Goal: Task Accomplishment & Management: Manage account settings

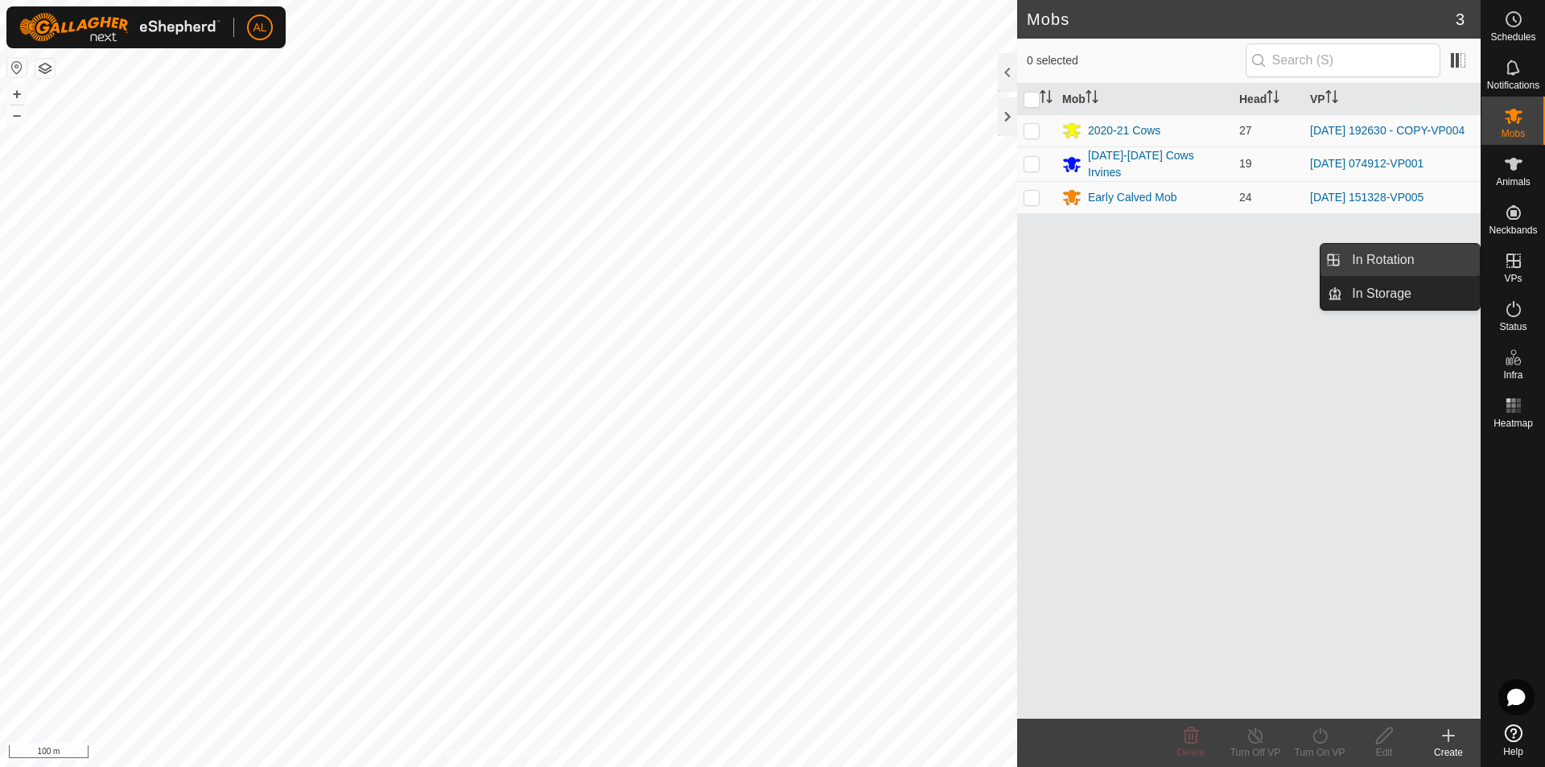
click at [1427, 253] on link "In Rotation" at bounding box center [1411, 260] width 138 height 32
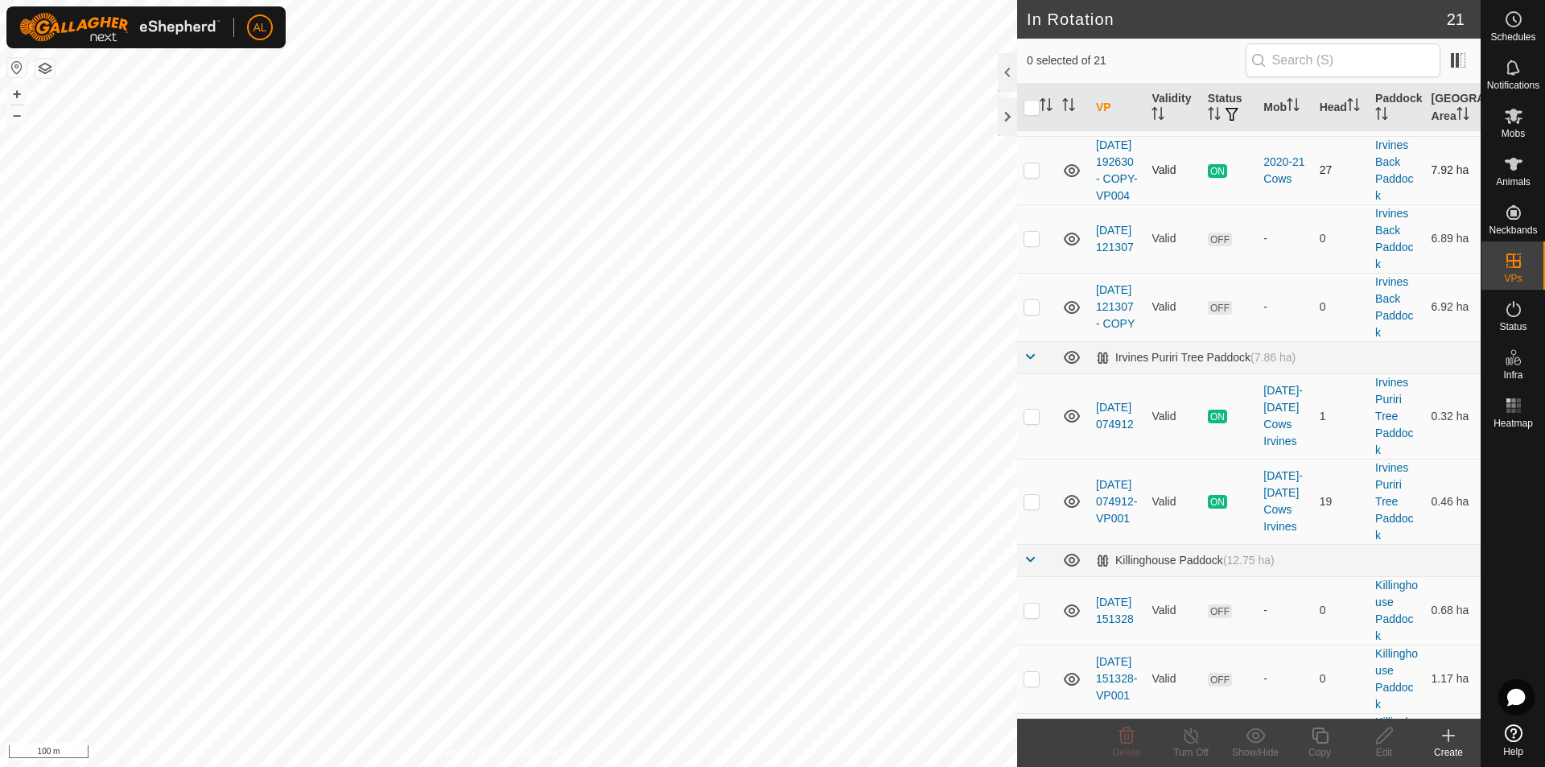
scroll to position [644, 0]
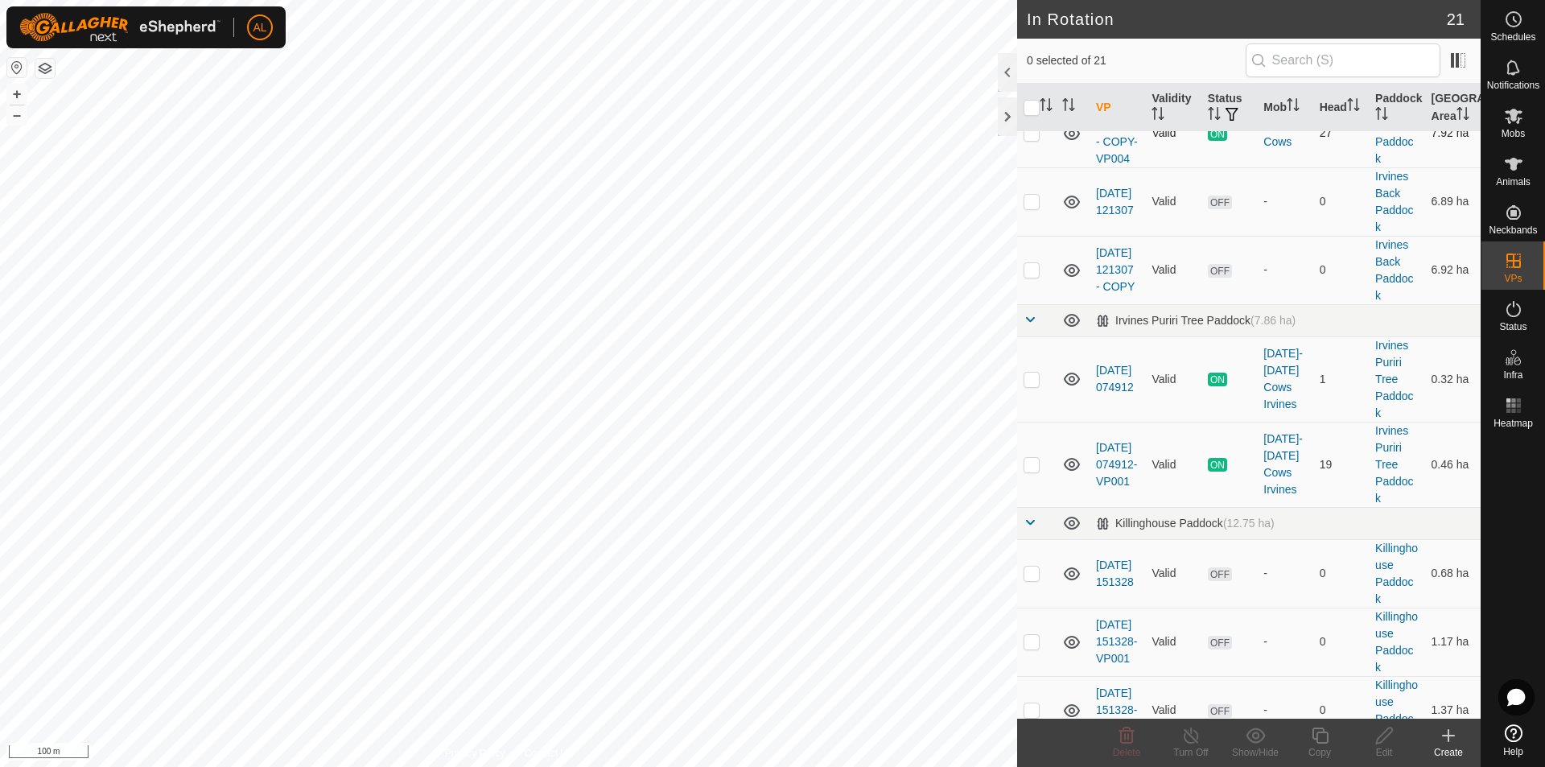
click at [1035, 139] on p-checkbox at bounding box center [1031, 132] width 16 height 13
checkbox input "true"
click at [1320, 748] on div "Copy" at bounding box center [1319, 752] width 64 height 14
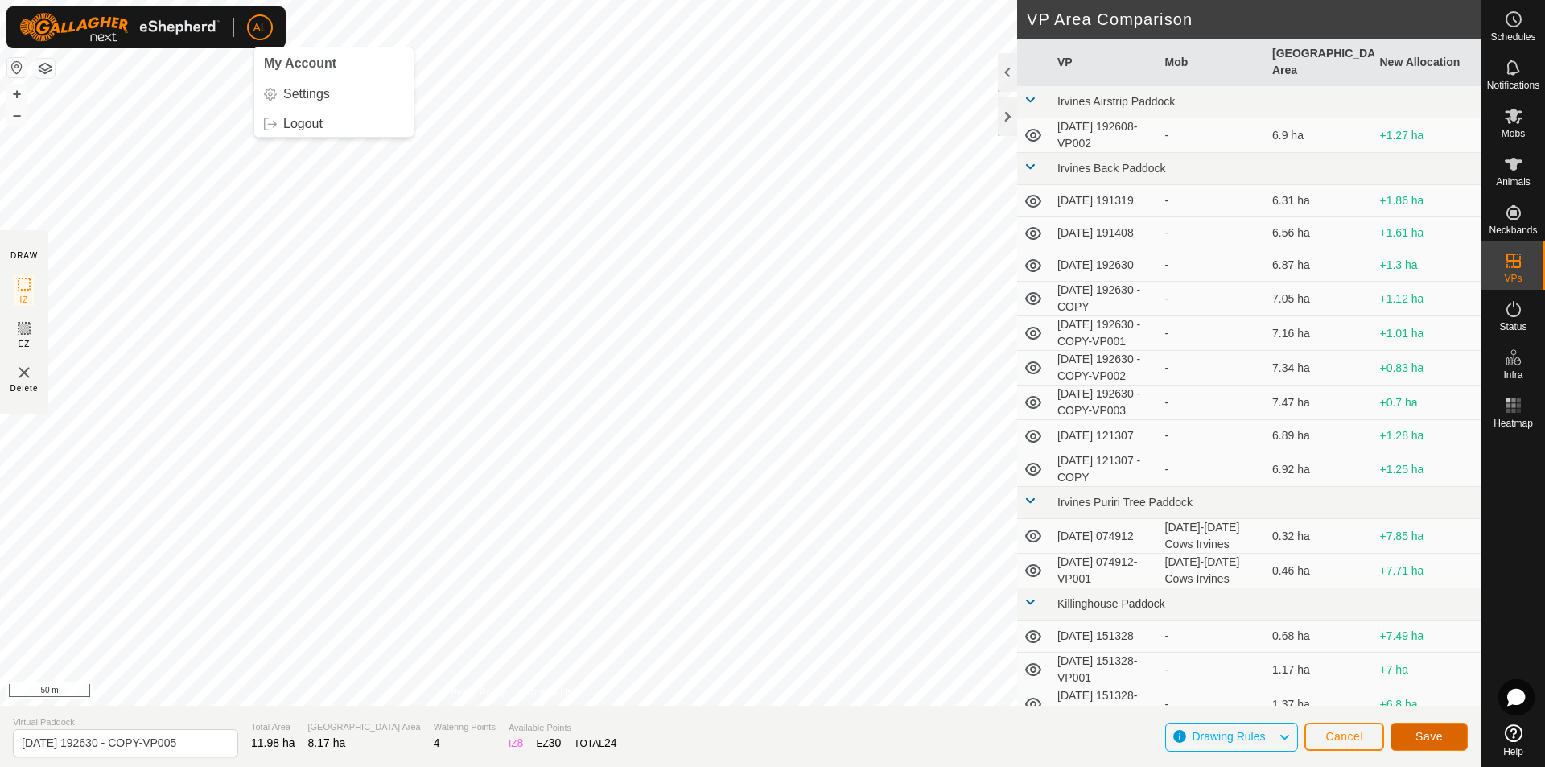
click at [1442, 736] on span "Save" at bounding box center [1428, 736] width 27 height 13
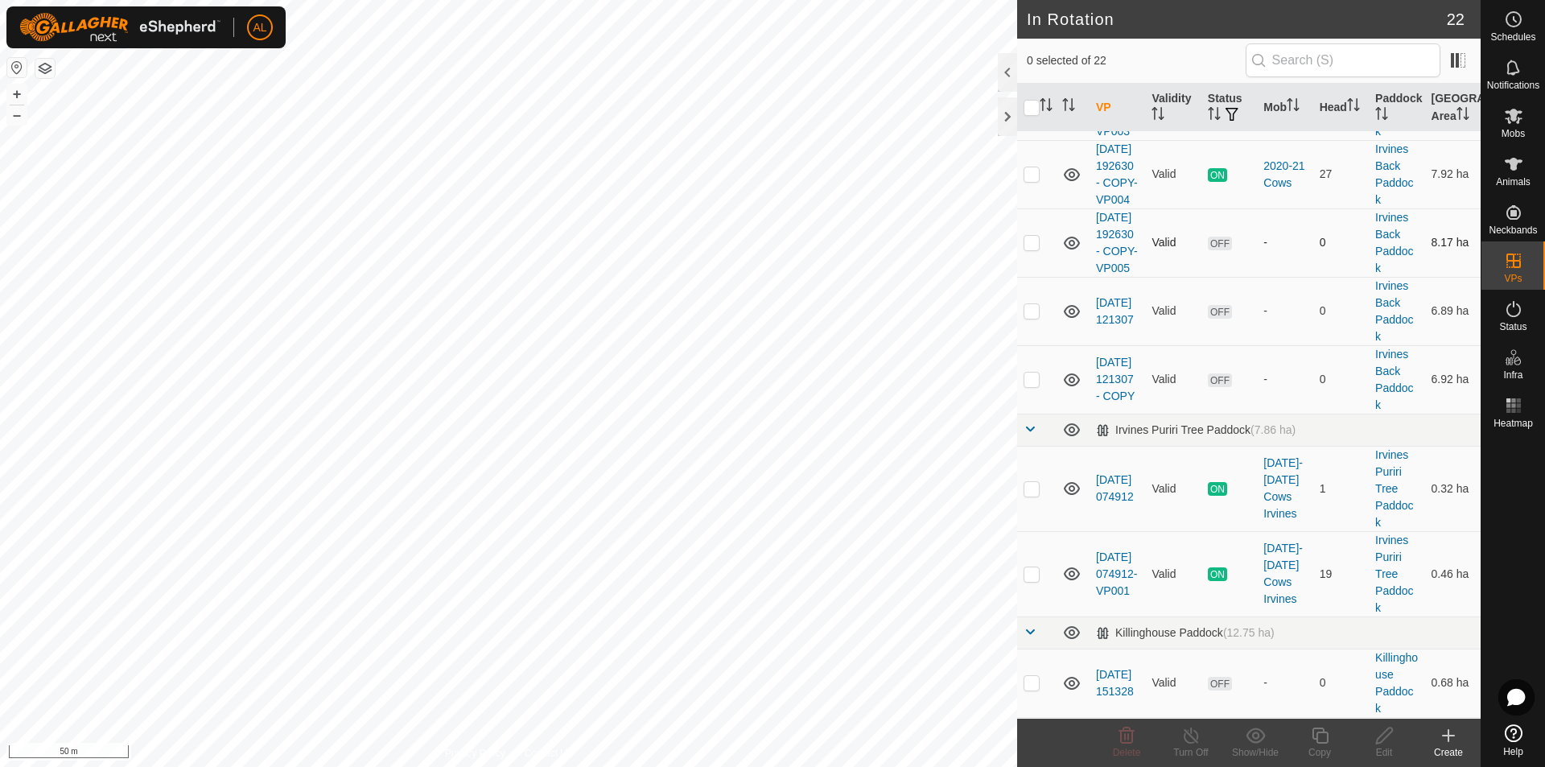
scroll to position [644, 0]
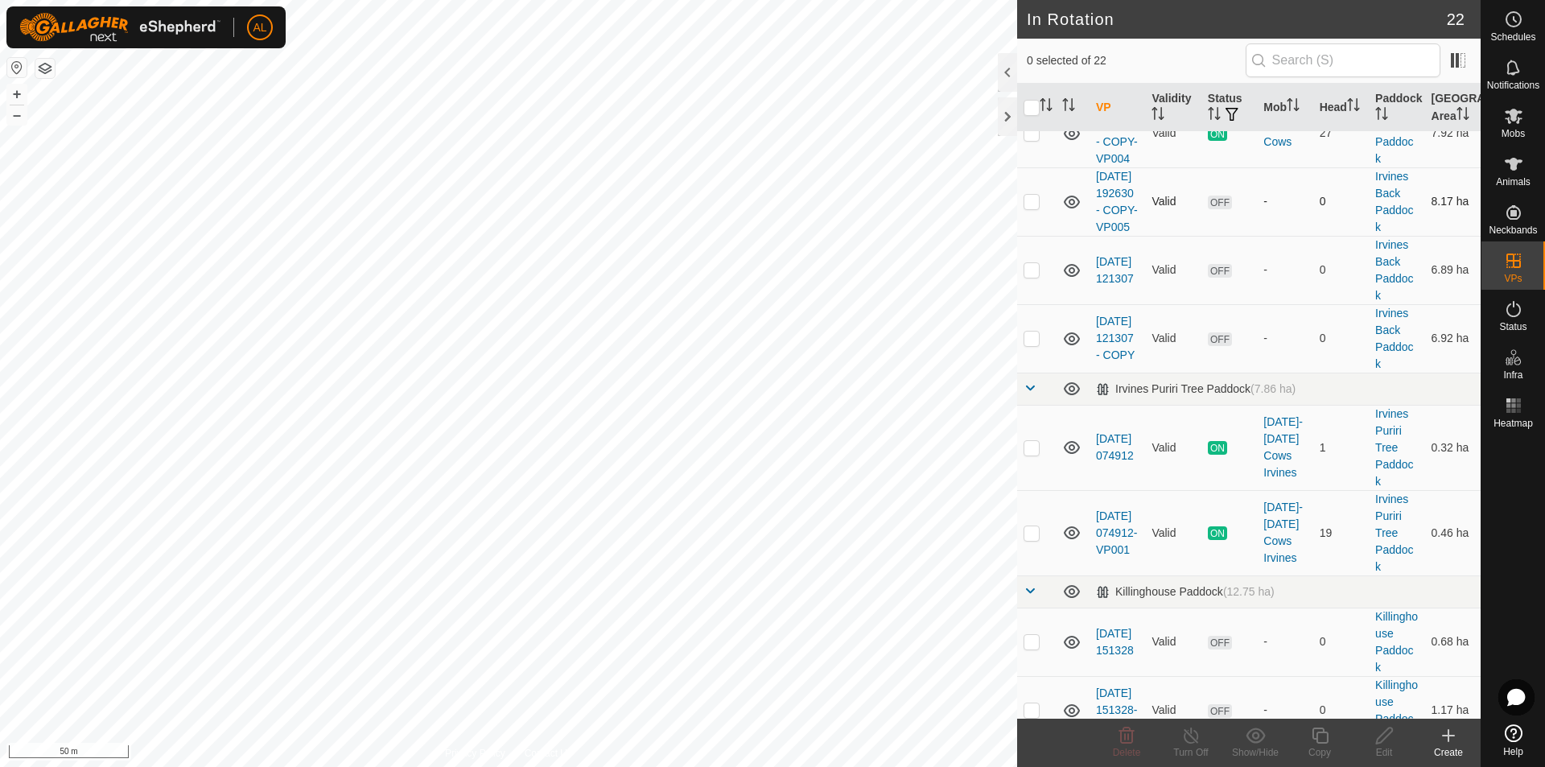
click at [1027, 208] on p-checkbox at bounding box center [1031, 201] width 16 height 13
checkbox input "true"
click at [1312, 738] on icon at bounding box center [1319, 735] width 16 height 16
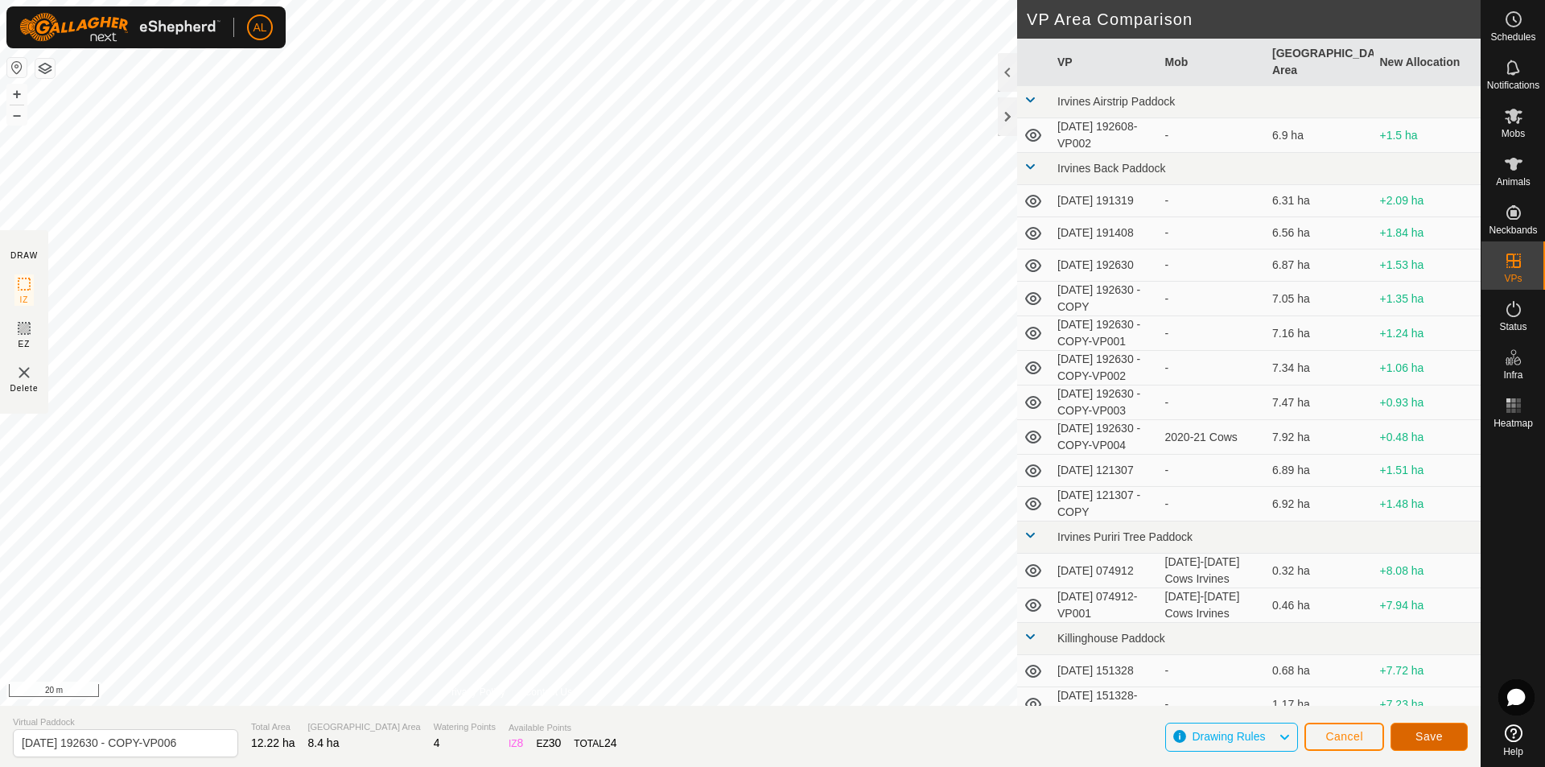
click at [1422, 737] on span "Save" at bounding box center [1428, 736] width 27 height 13
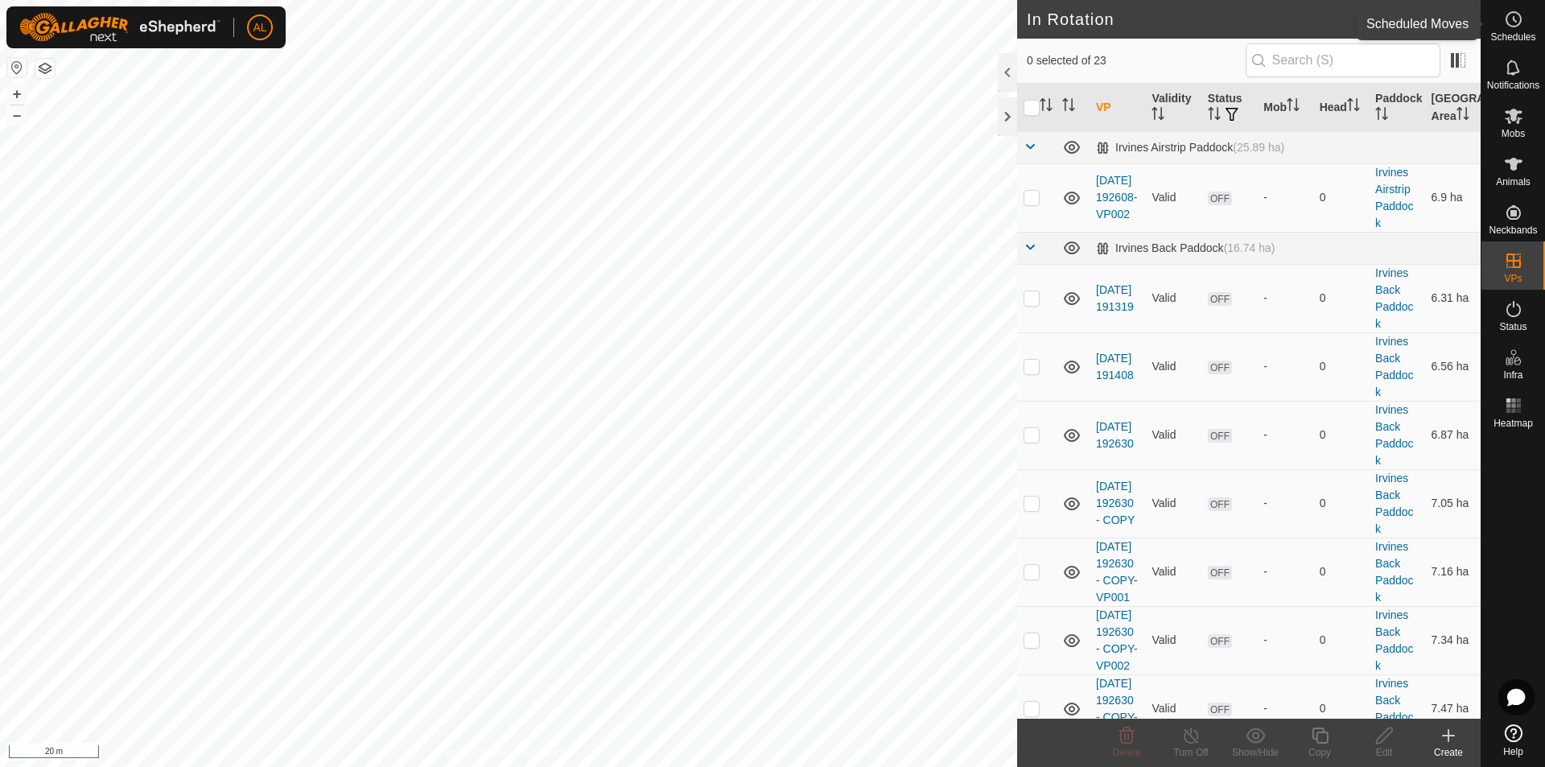
click at [1529, 14] on div "Schedules" at bounding box center [1513, 24] width 64 height 48
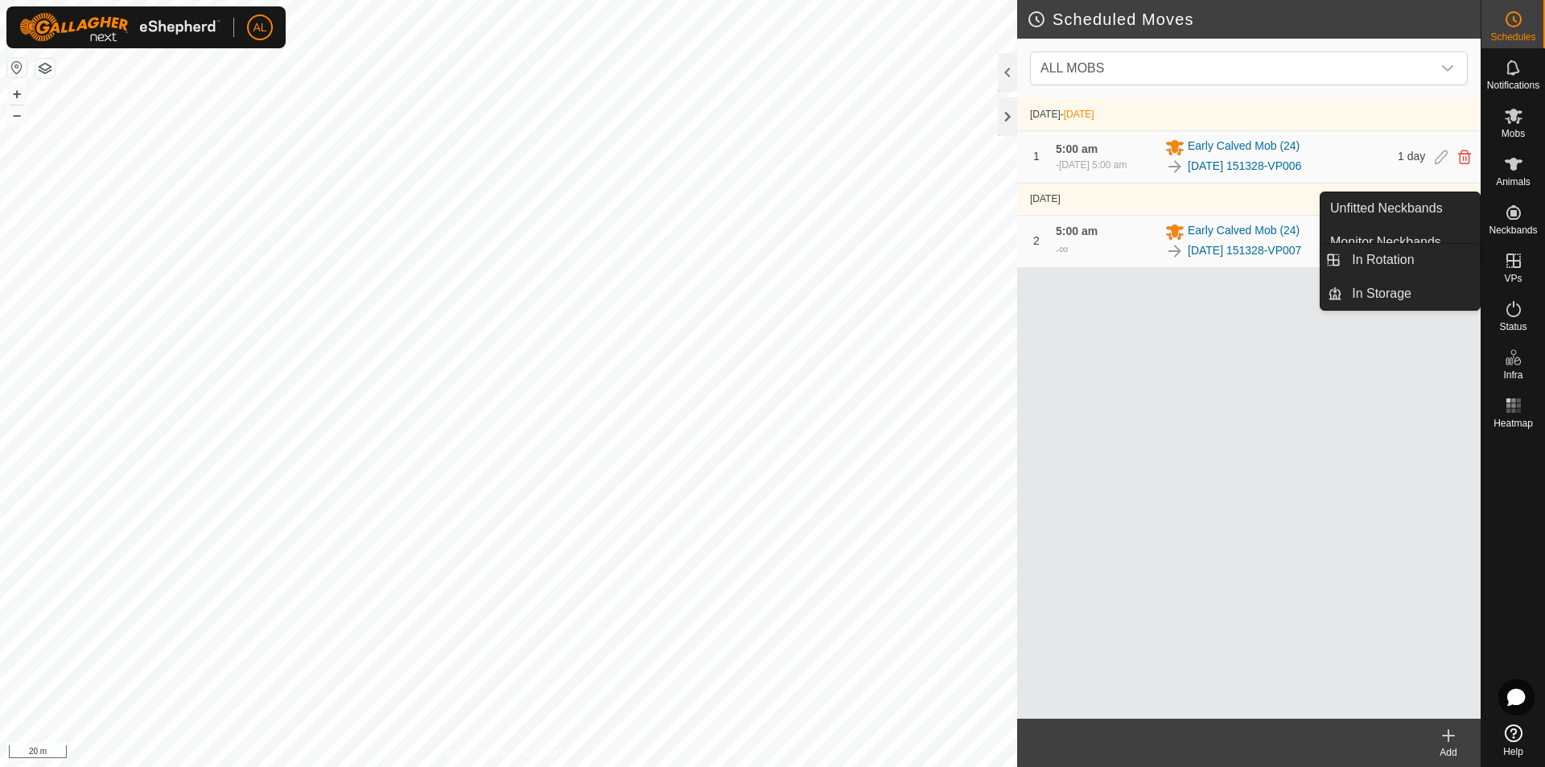
drag, startPoint x: 1474, startPoint y: 258, endPoint x: 1425, endPoint y: 262, distance: 49.2
click at [1440, 258] on link "In Rotation" at bounding box center [1411, 260] width 138 height 32
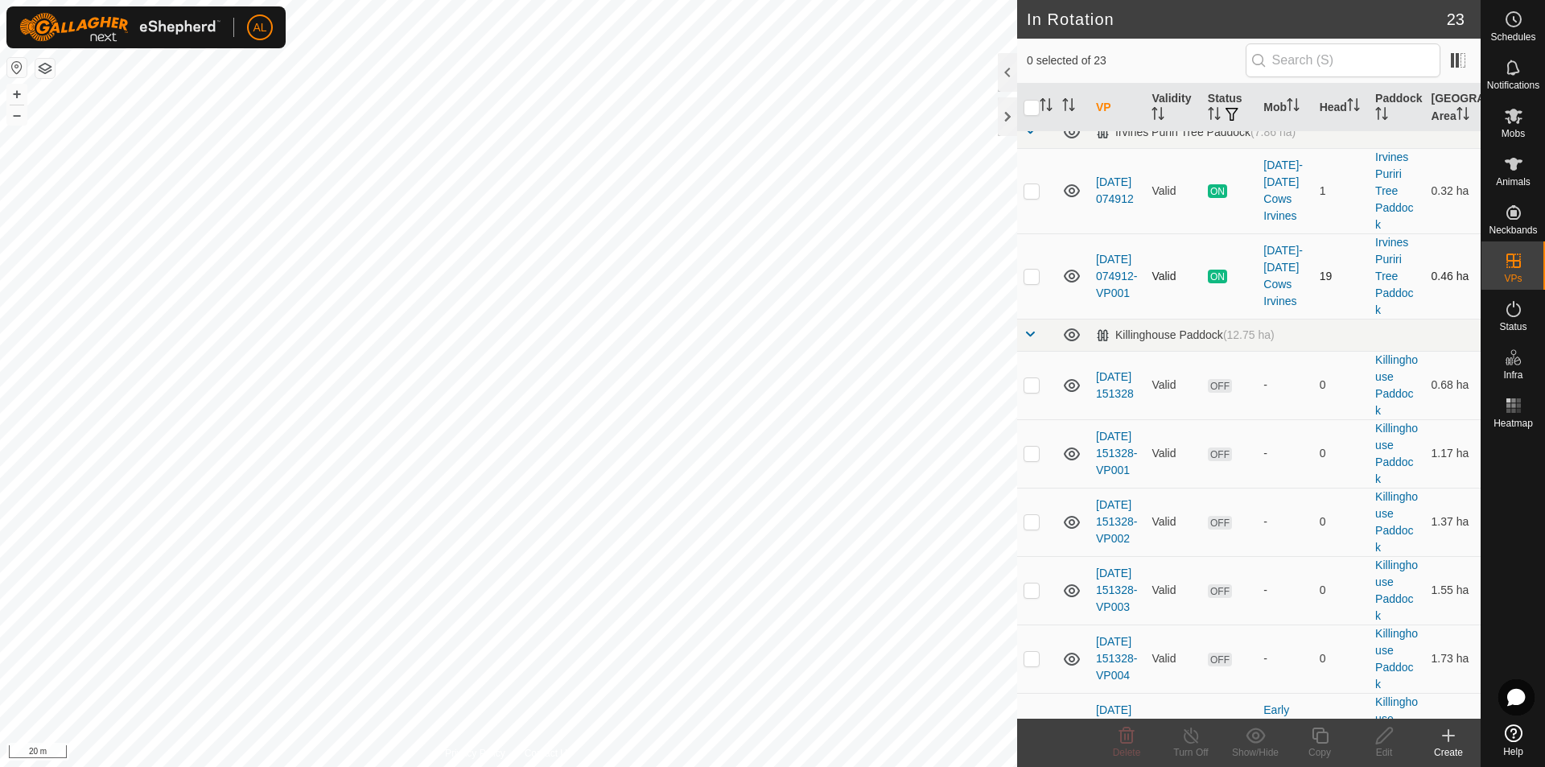
scroll to position [949, 0]
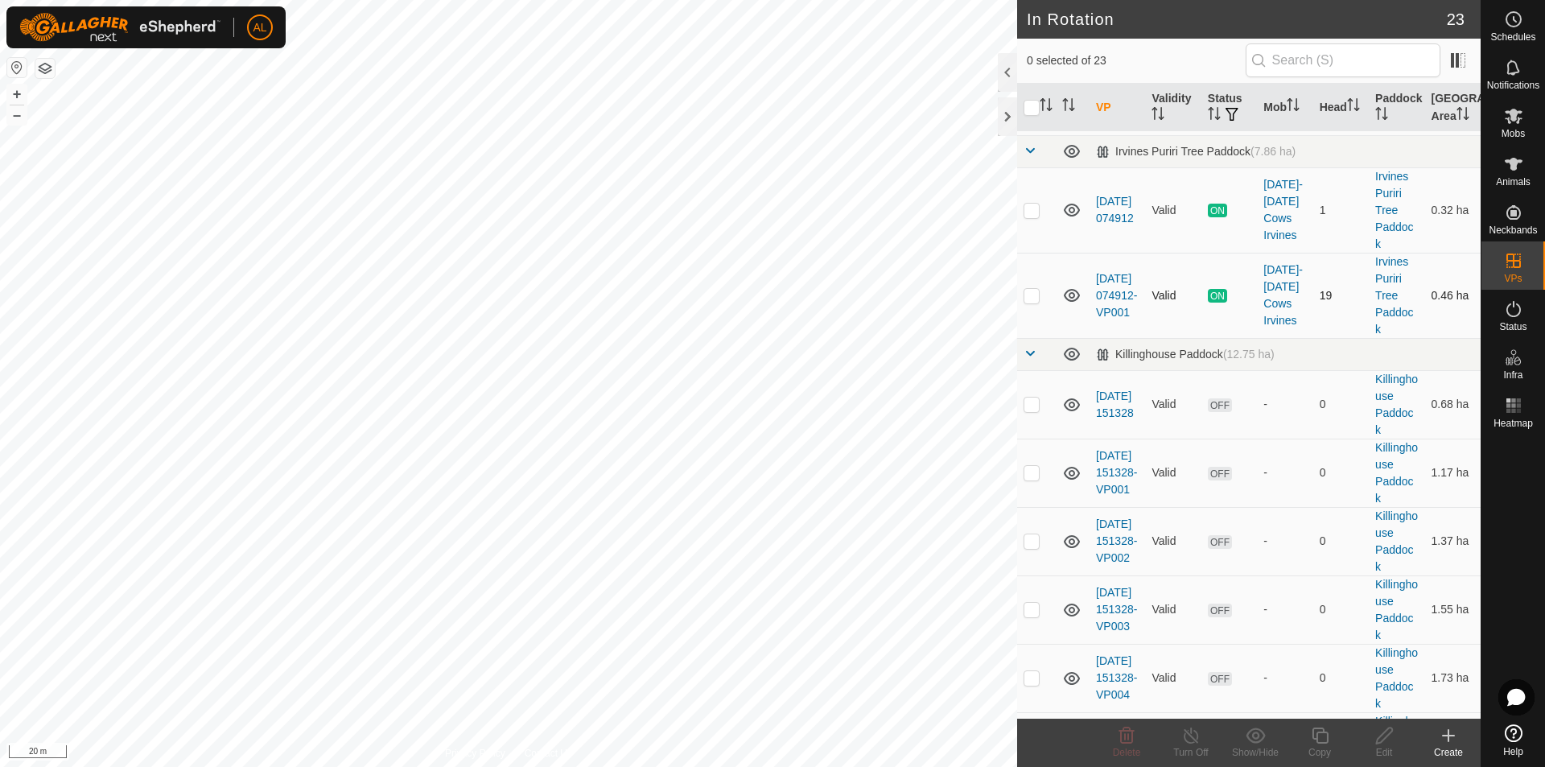
click at [1031, 338] on td at bounding box center [1036, 295] width 39 height 85
checkbox input "true"
click at [1322, 752] on div "Copy" at bounding box center [1319, 752] width 64 height 14
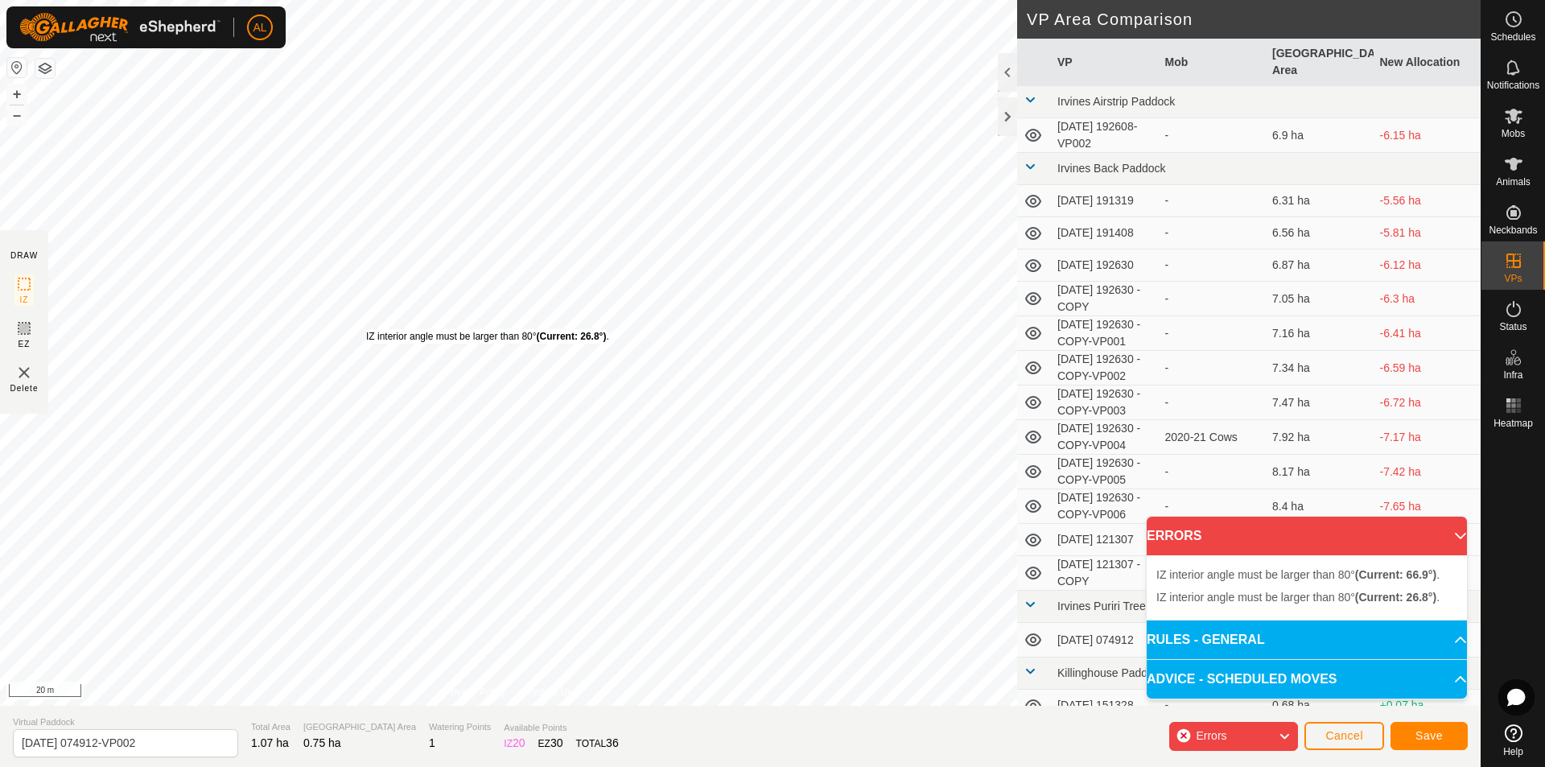
click at [365, 329] on div "IZ interior angle must be larger than 80° (Current: 26.8°) . + – ⇧ i 20 m" at bounding box center [508, 352] width 1017 height 705
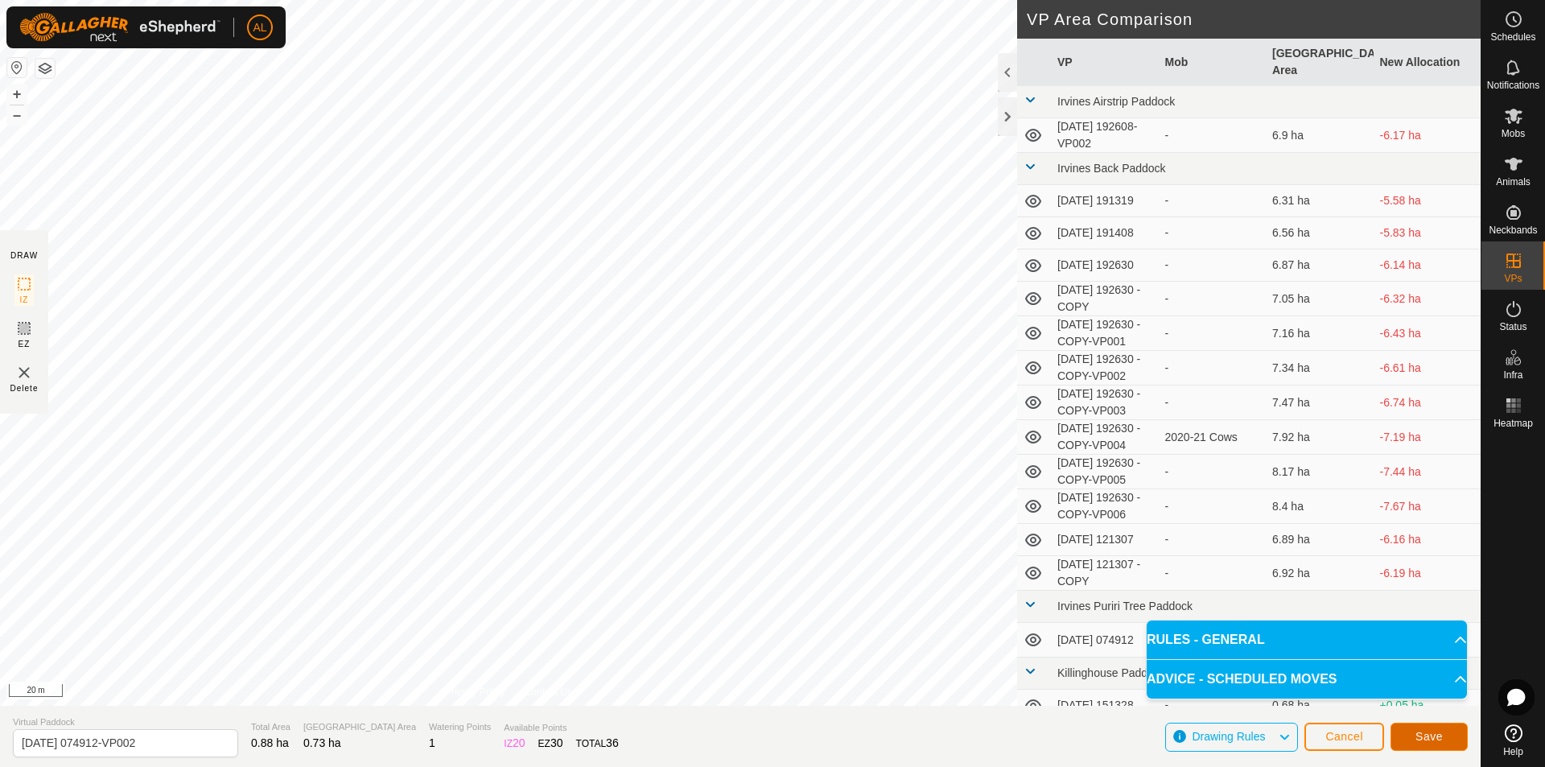
click at [1434, 734] on span "Save" at bounding box center [1428, 736] width 27 height 13
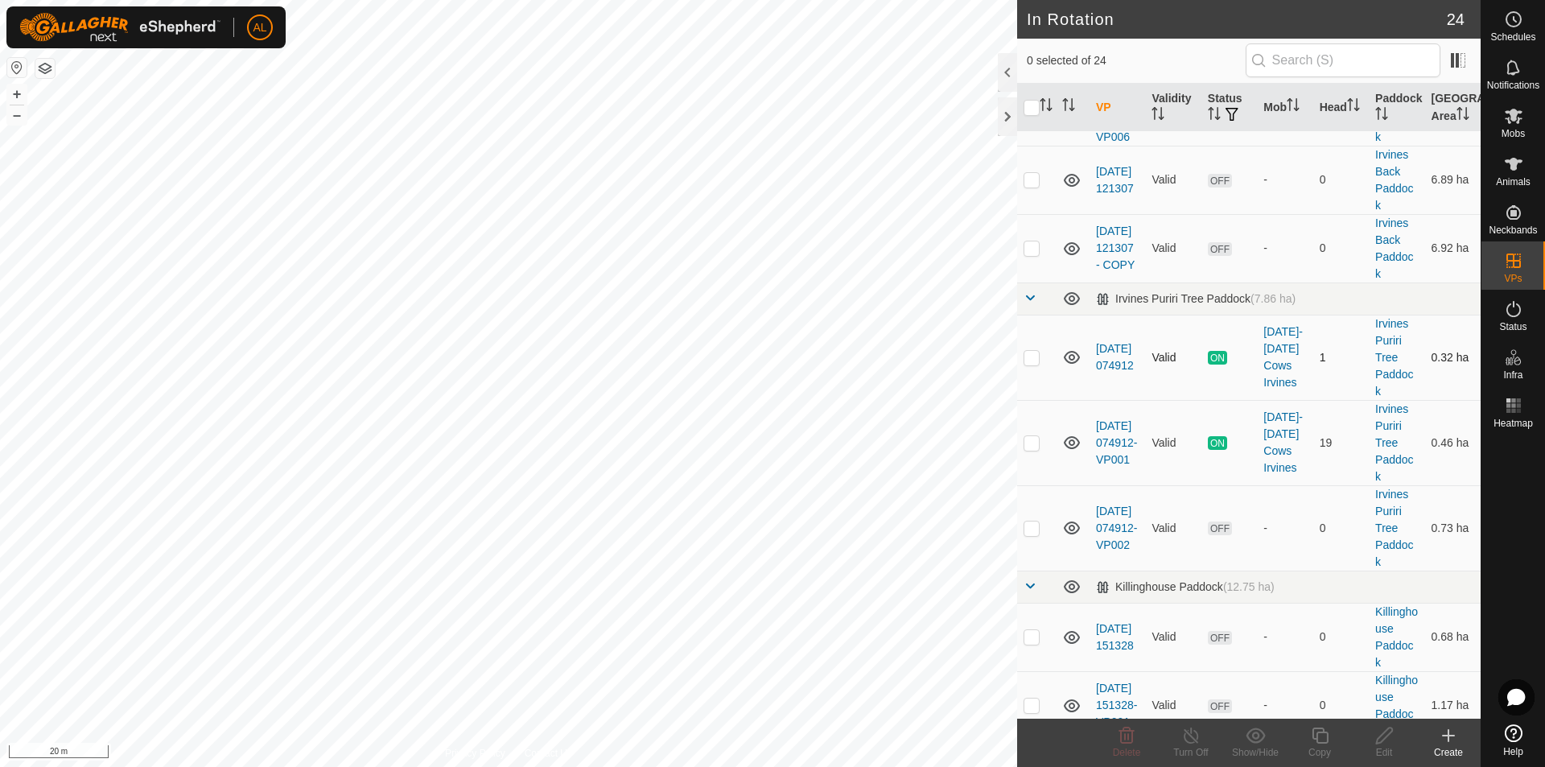
scroll to position [1046, 0]
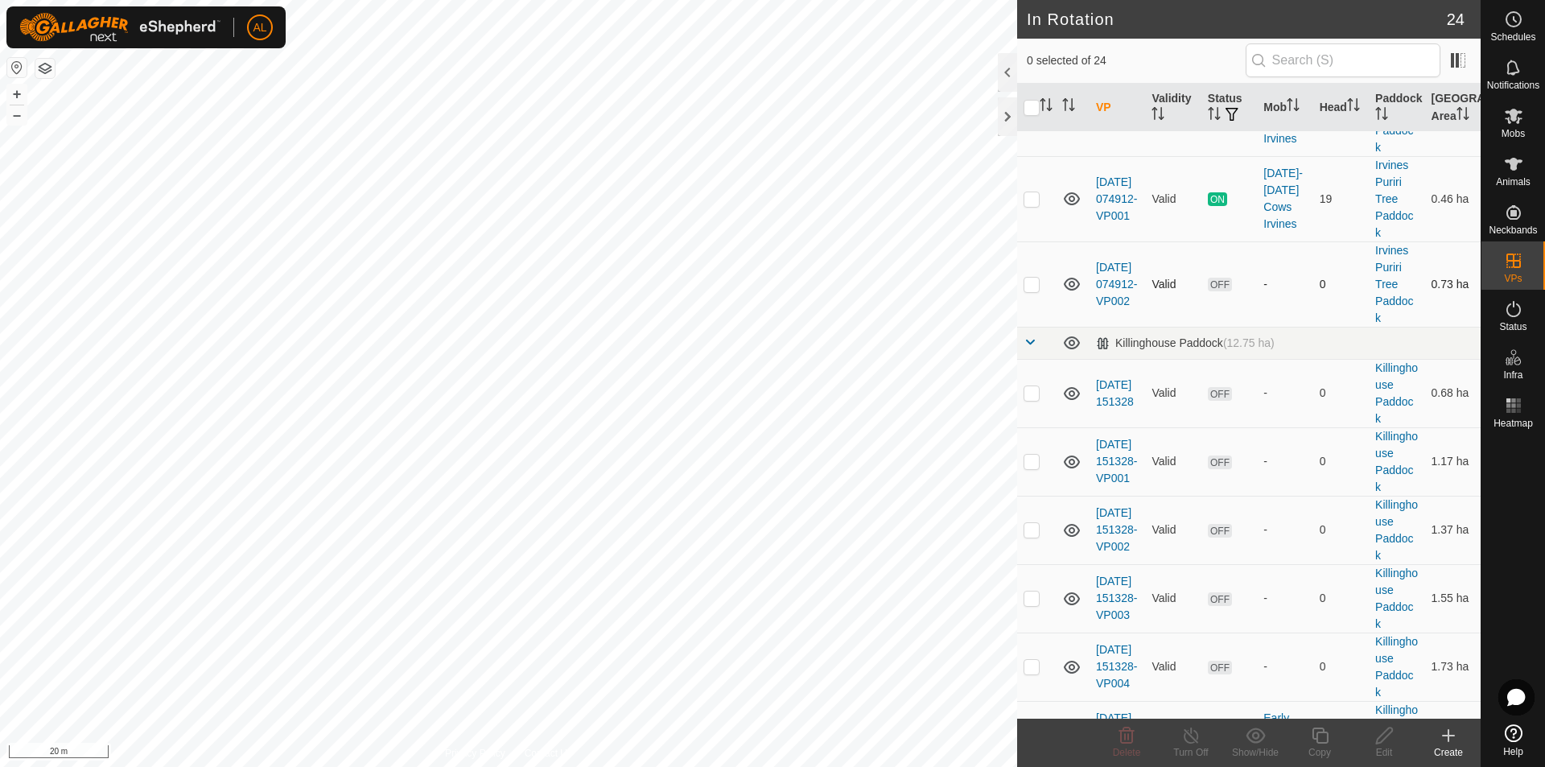
click at [1024, 290] on p-checkbox at bounding box center [1031, 284] width 16 height 13
checkbox input "true"
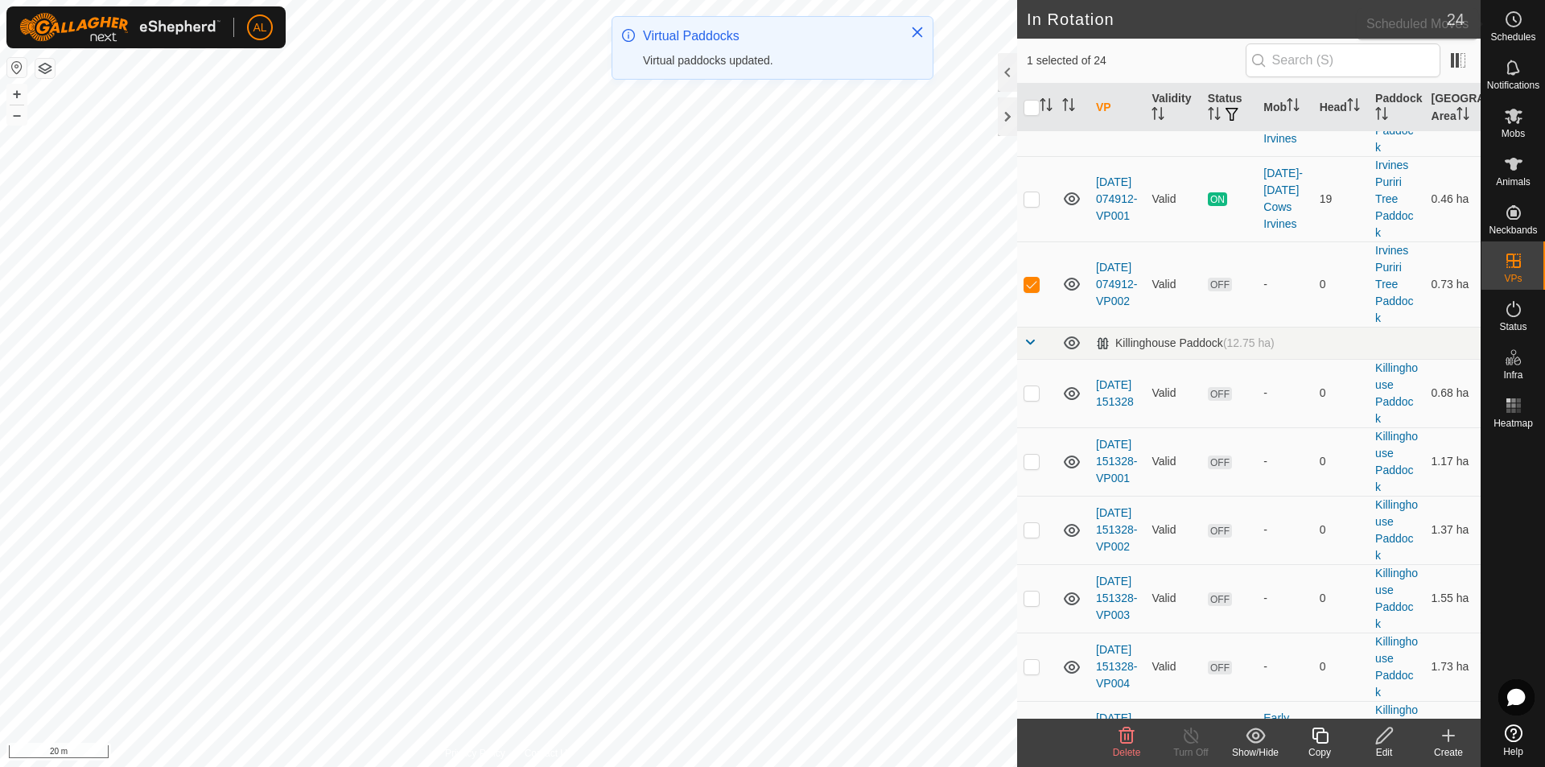
click at [1507, 35] on span "Schedules" at bounding box center [1512, 37] width 45 height 10
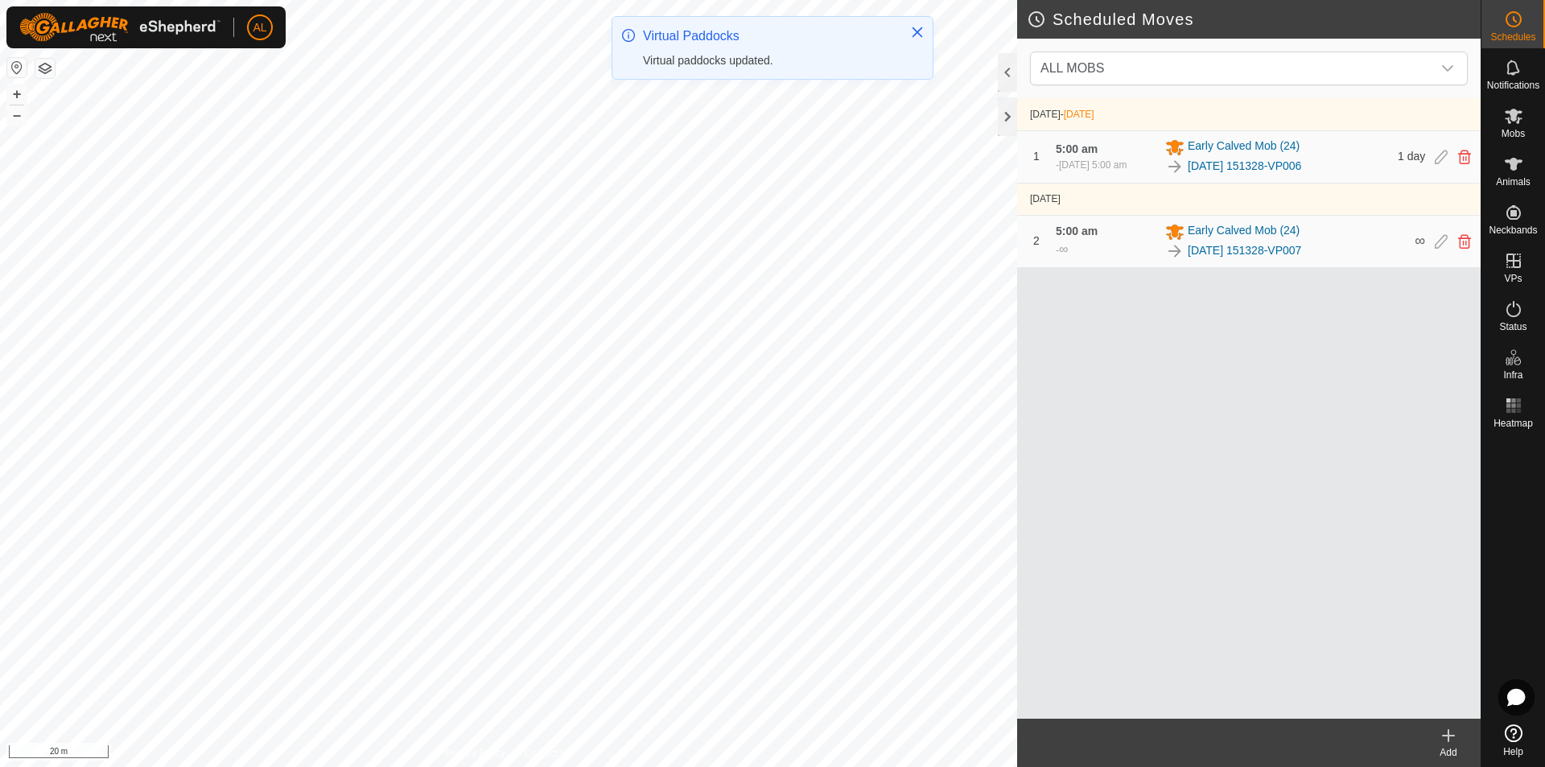
click at [1458, 738] on create-svg-icon at bounding box center [1448, 735] width 64 height 19
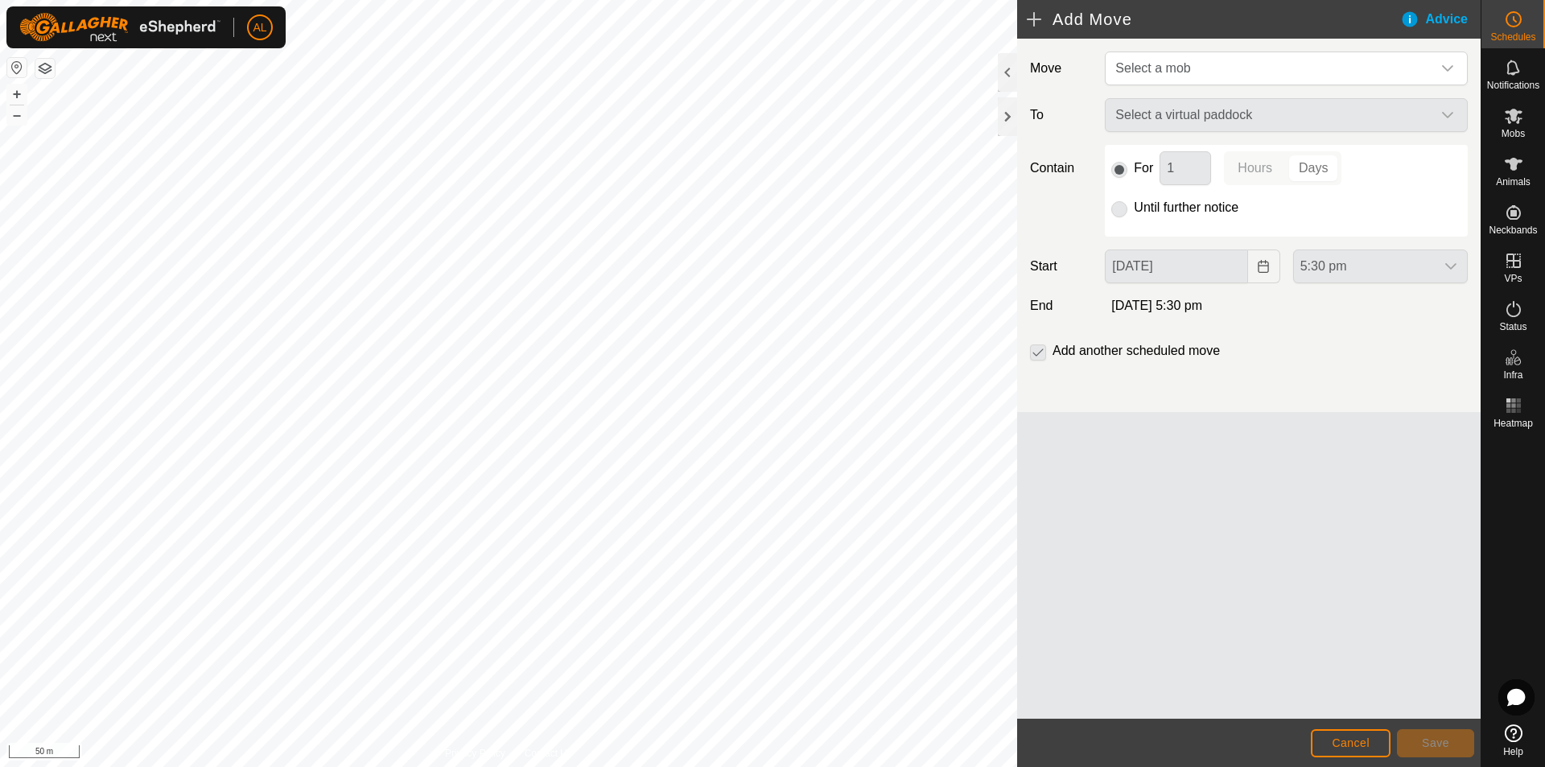
click at [1162, 39] on div "Move Select a mob To Select a virtual paddock Contain For 1 Hours Days Until fu…" at bounding box center [1248, 225] width 463 height 373
click at [1162, 71] on span "Select a mob" at bounding box center [1152, 68] width 75 height 14
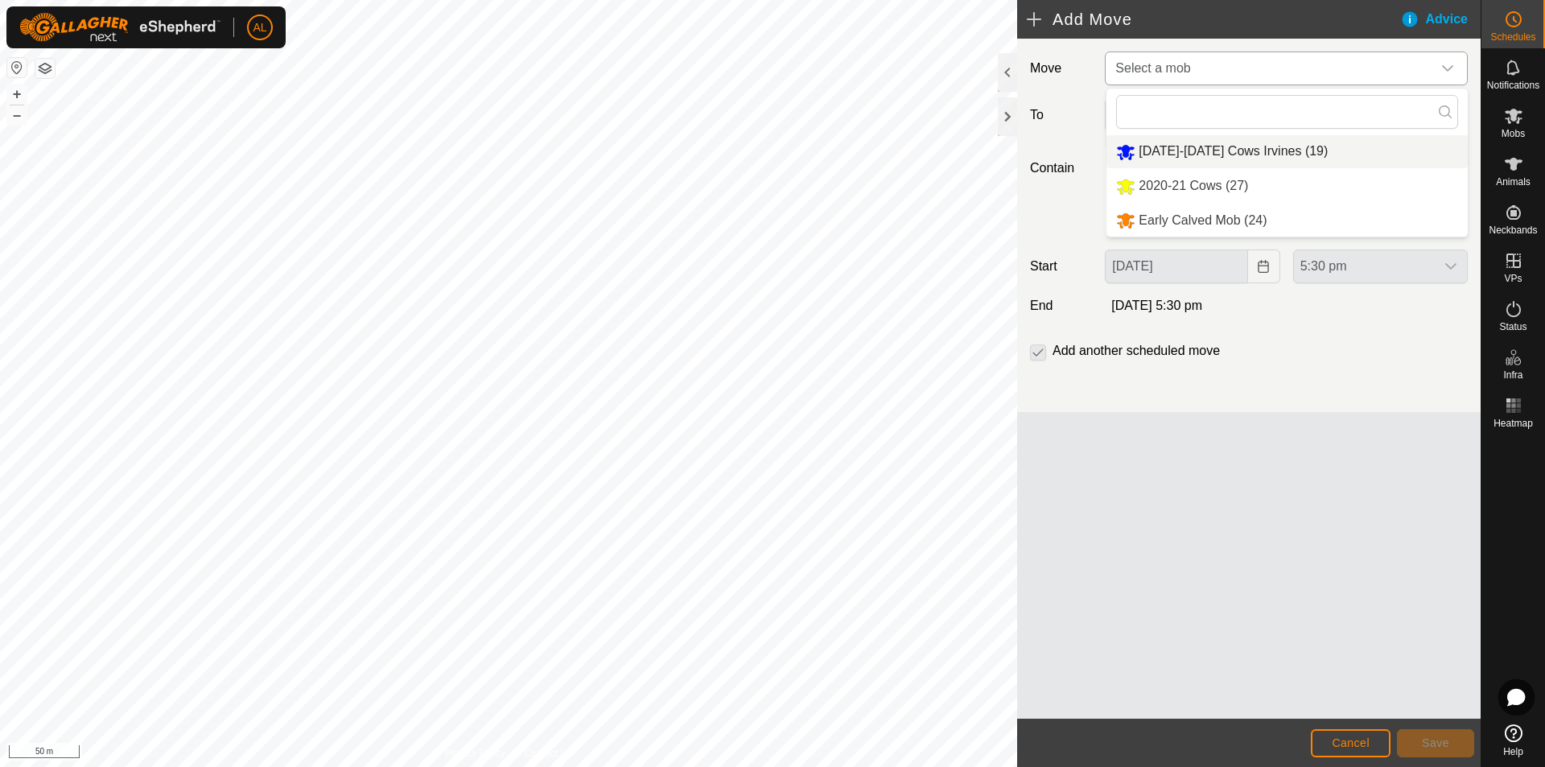
click at [1169, 155] on li "[DATE]-[DATE] Cows Irvines (19)" at bounding box center [1286, 151] width 361 height 33
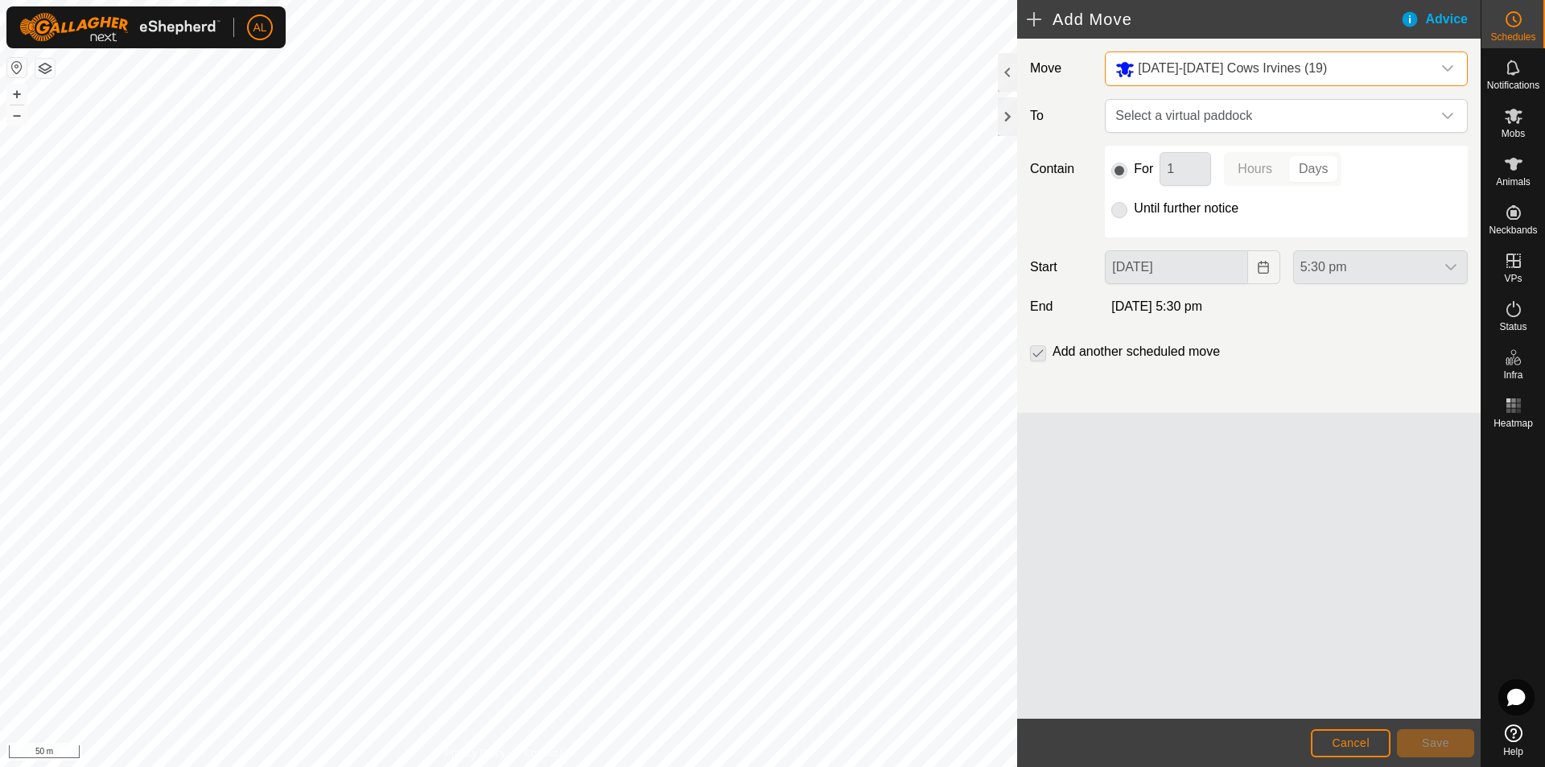
click at [1162, 212] on div "Until further notice" at bounding box center [1286, 208] width 350 height 19
click at [1162, 199] on div "Until further notice" at bounding box center [1286, 208] width 350 height 19
click at [1111, 207] on p-radiobutton at bounding box center [1119, 208] width 16 height 19
drag, startPoint x: 1117, startPoint y: 208, endPoint x: 1138, endPoint y: 195, distance: 25.2
click at [1138, 195] on div "For 1 Hours Days Until further notice" at bounding box center [1285, 192] width 363 height 92
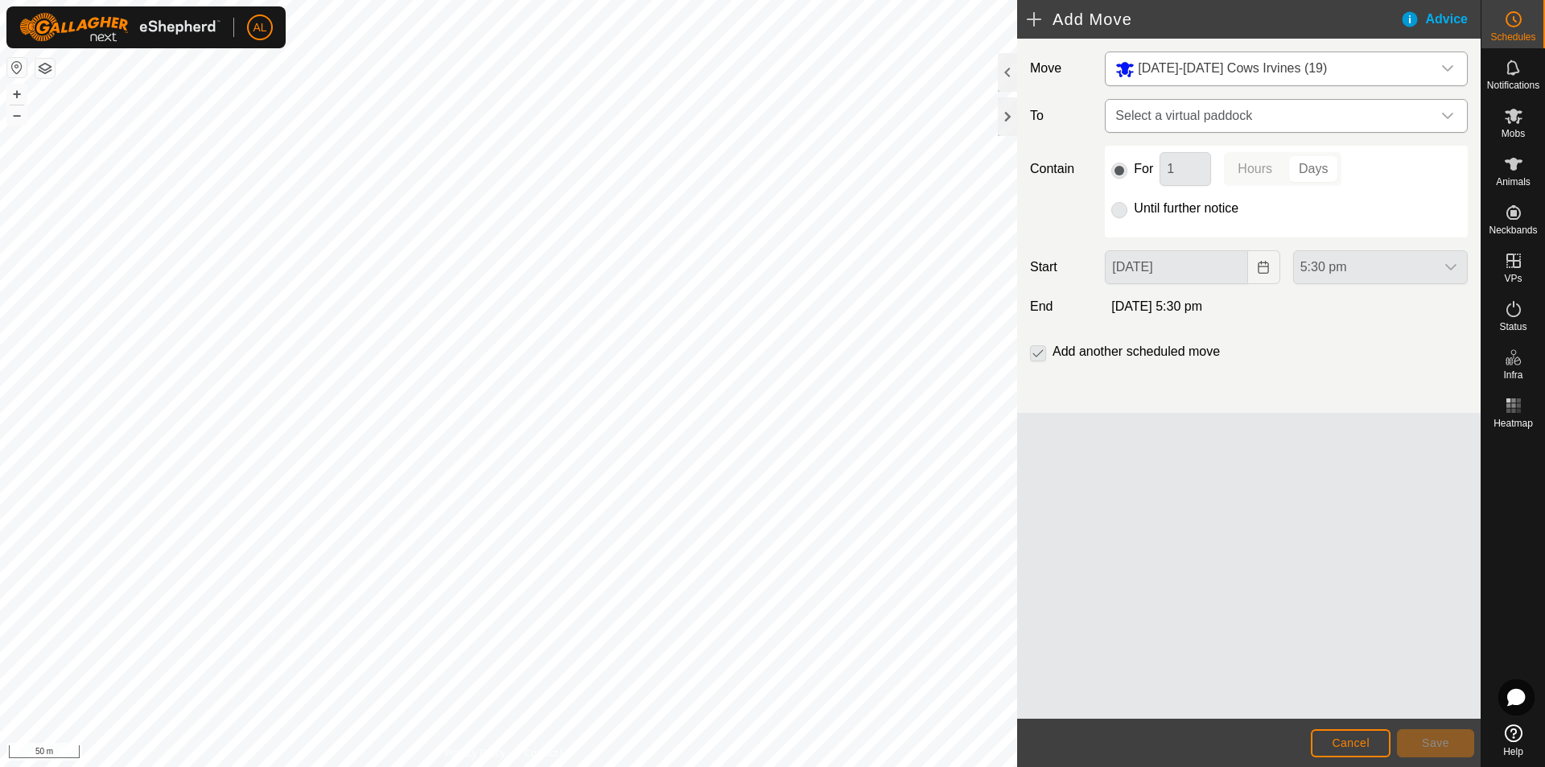
click at [1177, 99] on p-select "Select a virtual paddock" at bounding box center [1285, 116] width 363 height 34
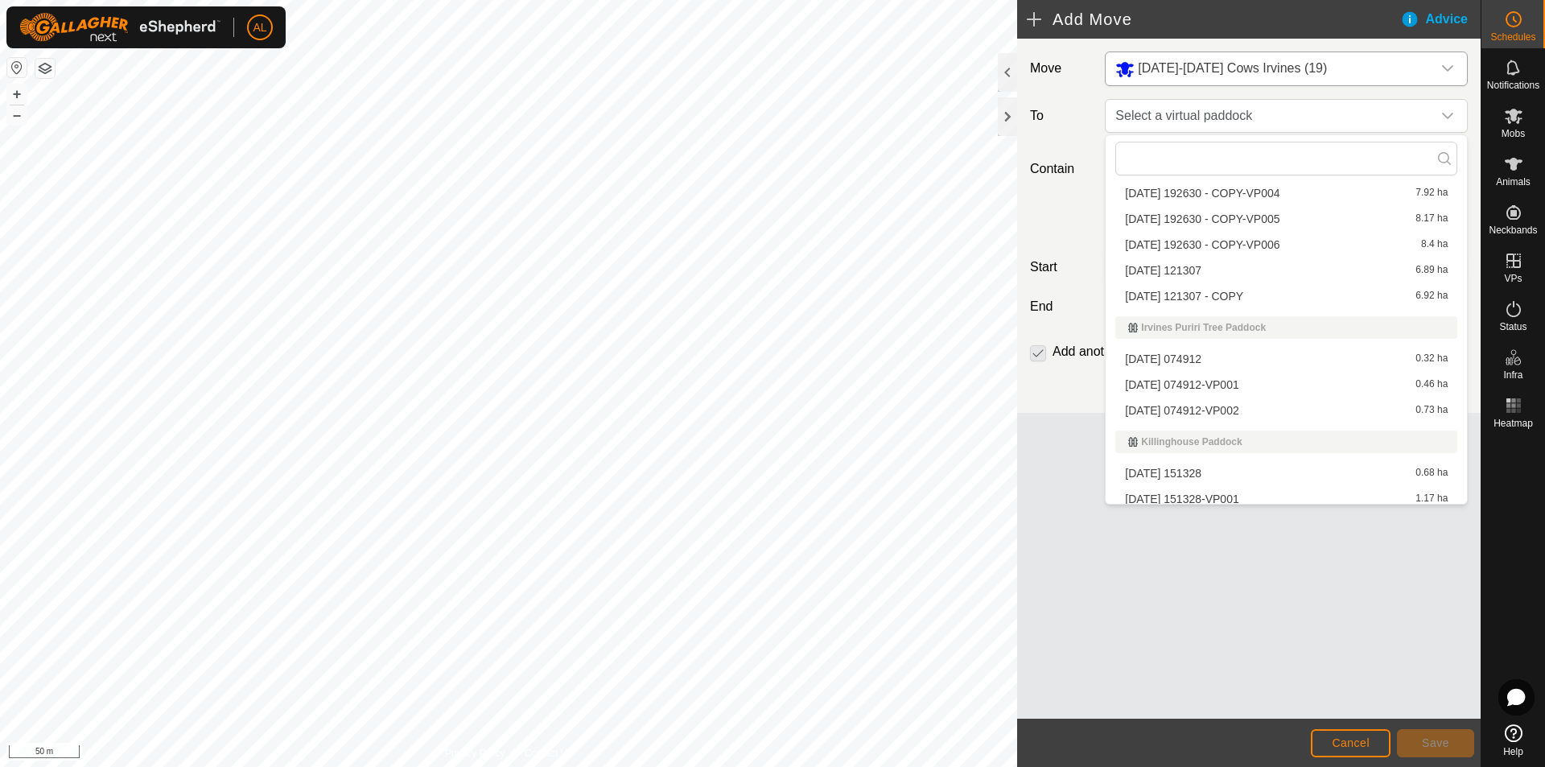
scroll to position [308, 0]
click at [1366, 384] on li "[DATE] 074912-VP002 0.73 ha" at bounding box center [1286, 383] width 342 height 24
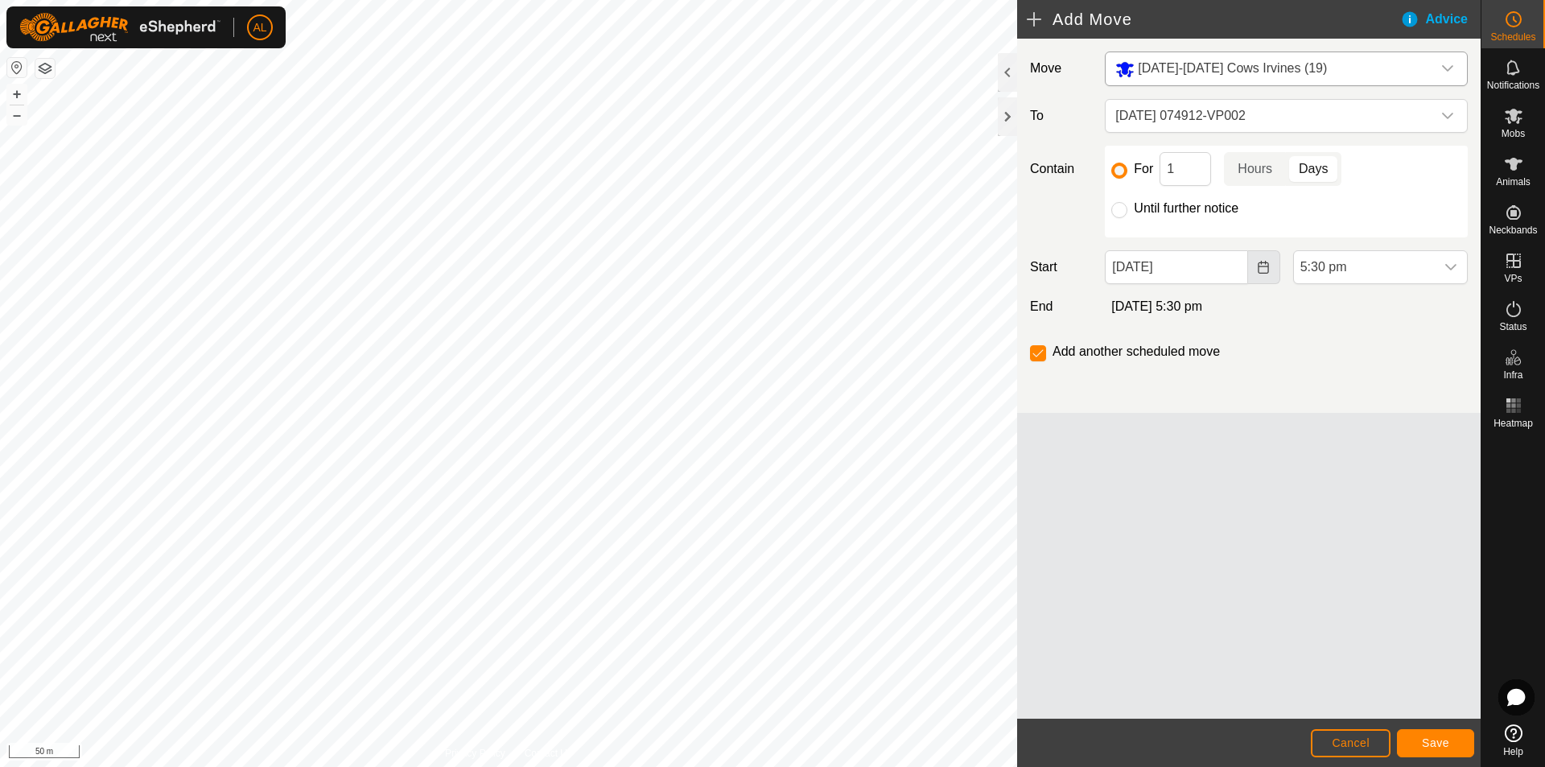
click at [1257, 268] on button "Choose Date" at bounding box center [1264, 267] width 32 height 34
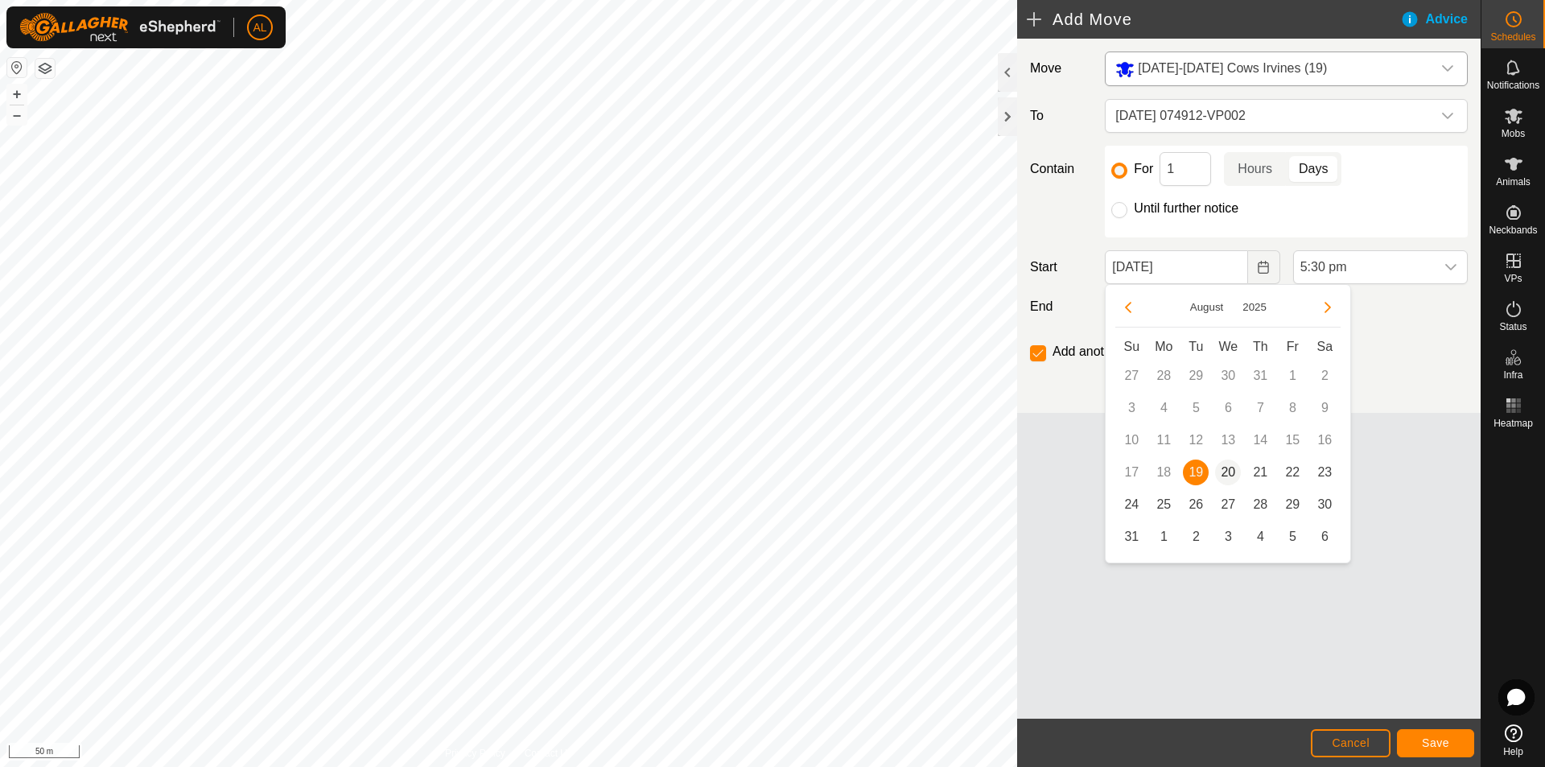
click at [1224, 475] on span "20" at bounding box center [1228, 472] width 26 height 26
type input "[DATE]"
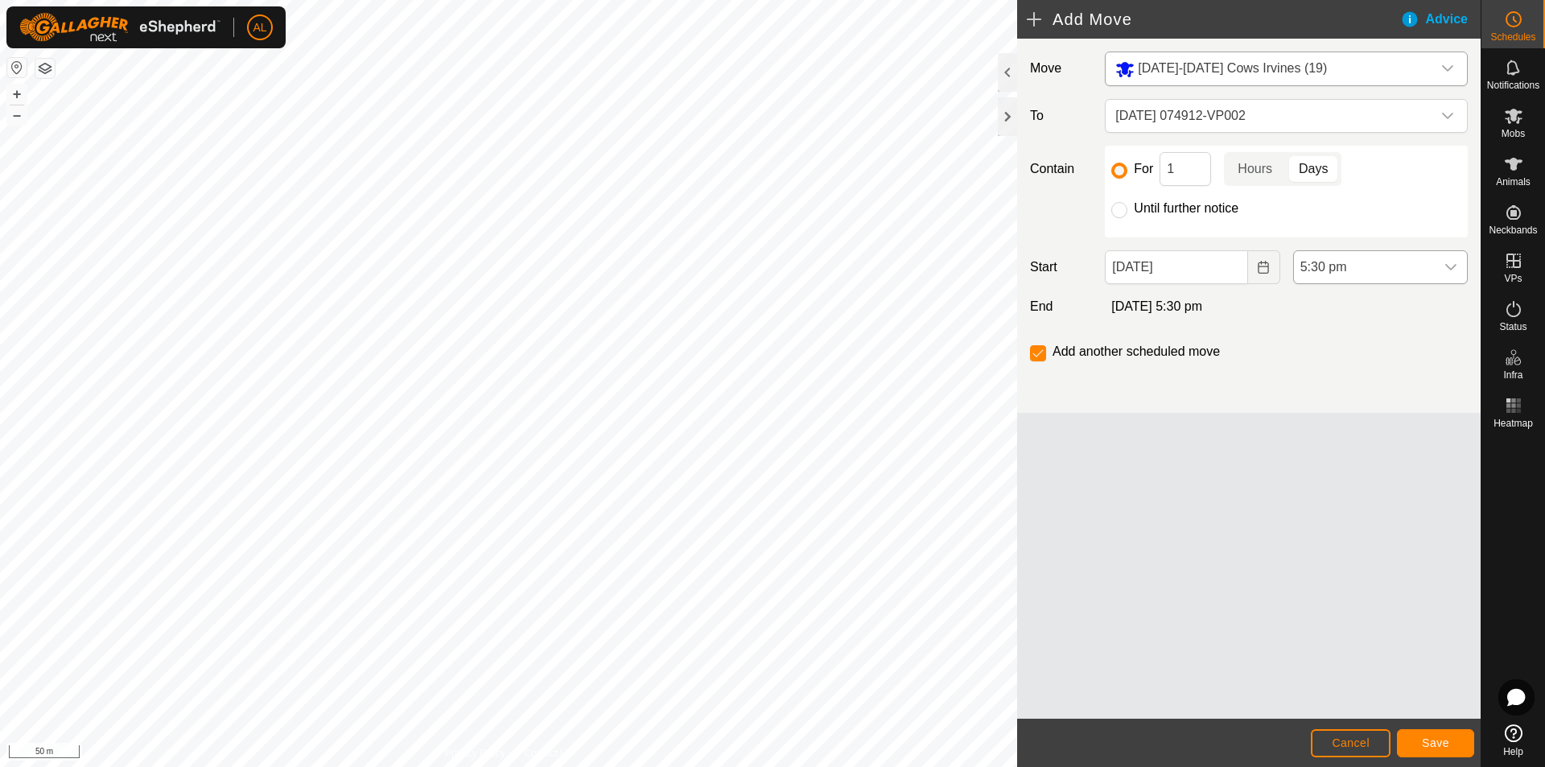
click at [1388, 263] on span "5:30 pm" at bounding box center [1364, 267] width 141 height 32
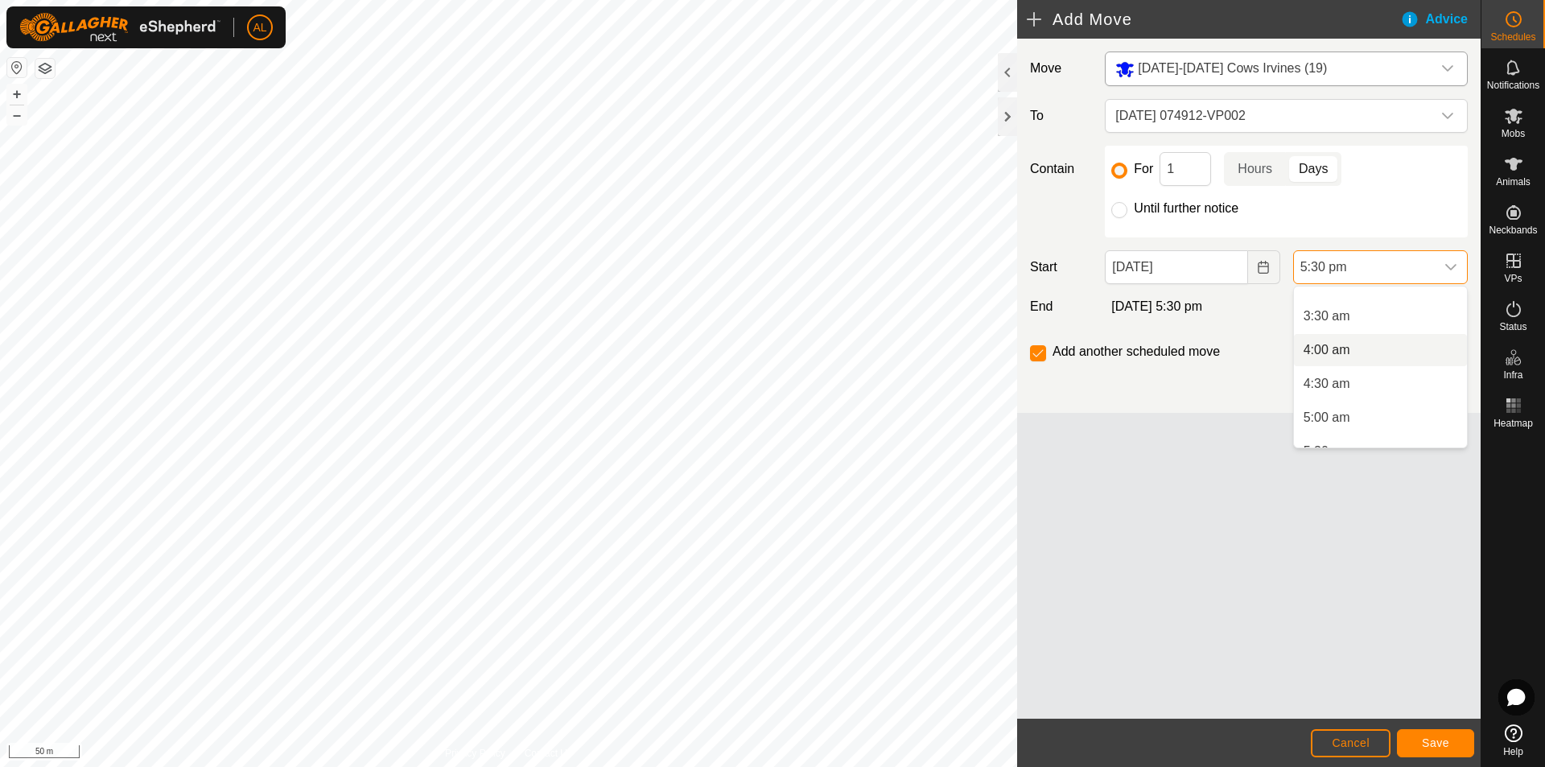
scroll to position [241, 0]
click at [1336, 395] on li "5:00 am" at bounding box center [1380, 400] width 173 height 32
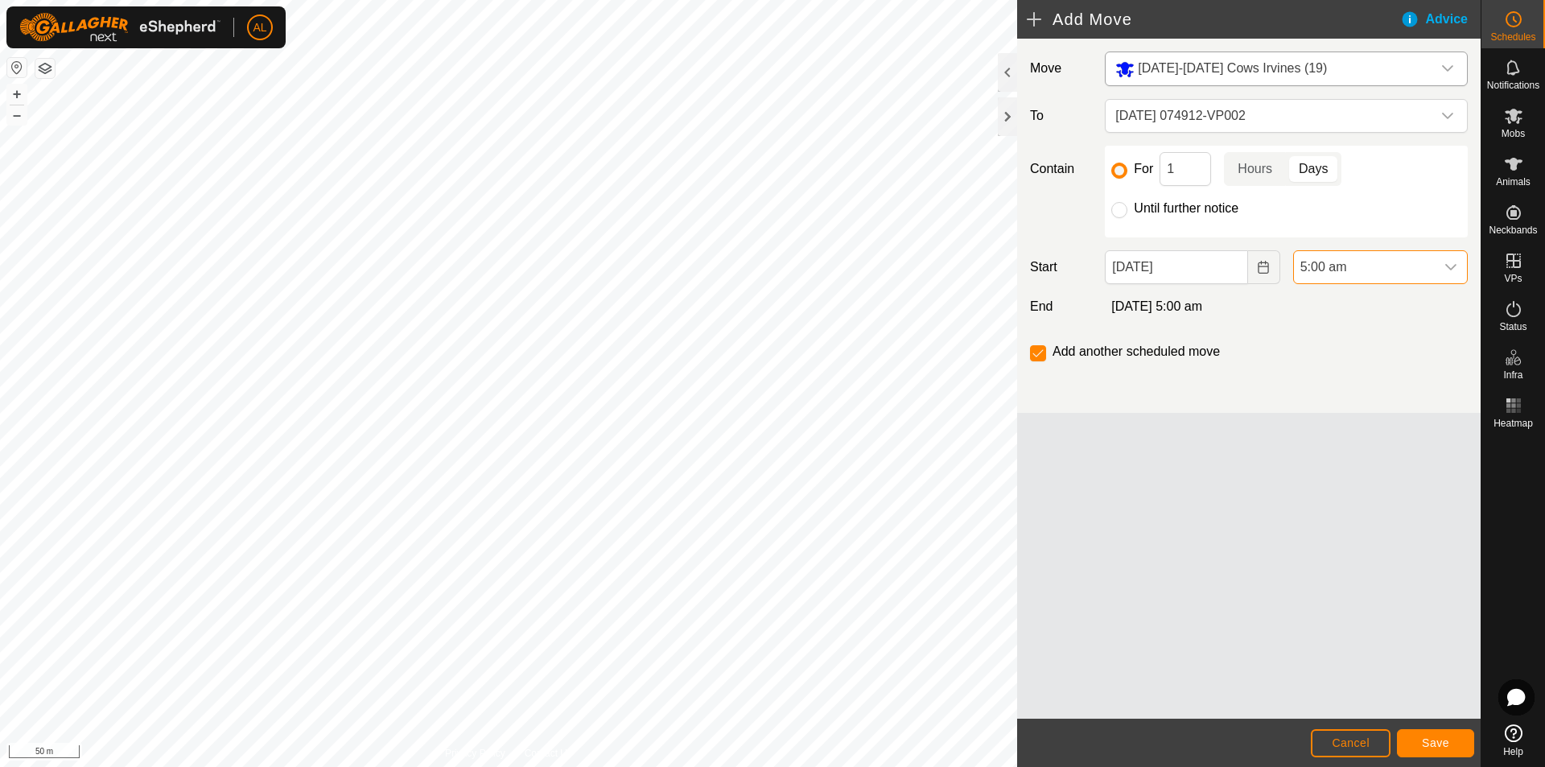
click at [1110, 212] on div "For 1 Hours Days Until further notice" at bounding box center [1285, 192] width 363 height 92
click at [1117, 212] on input "Until further notice" at bounding box center [1119, 210] width 16 height 16
radio input "true"
checkbox input "false"
click at [1431, 743] on span "Save" at bounding box center [1434, 742] width 27 height 13
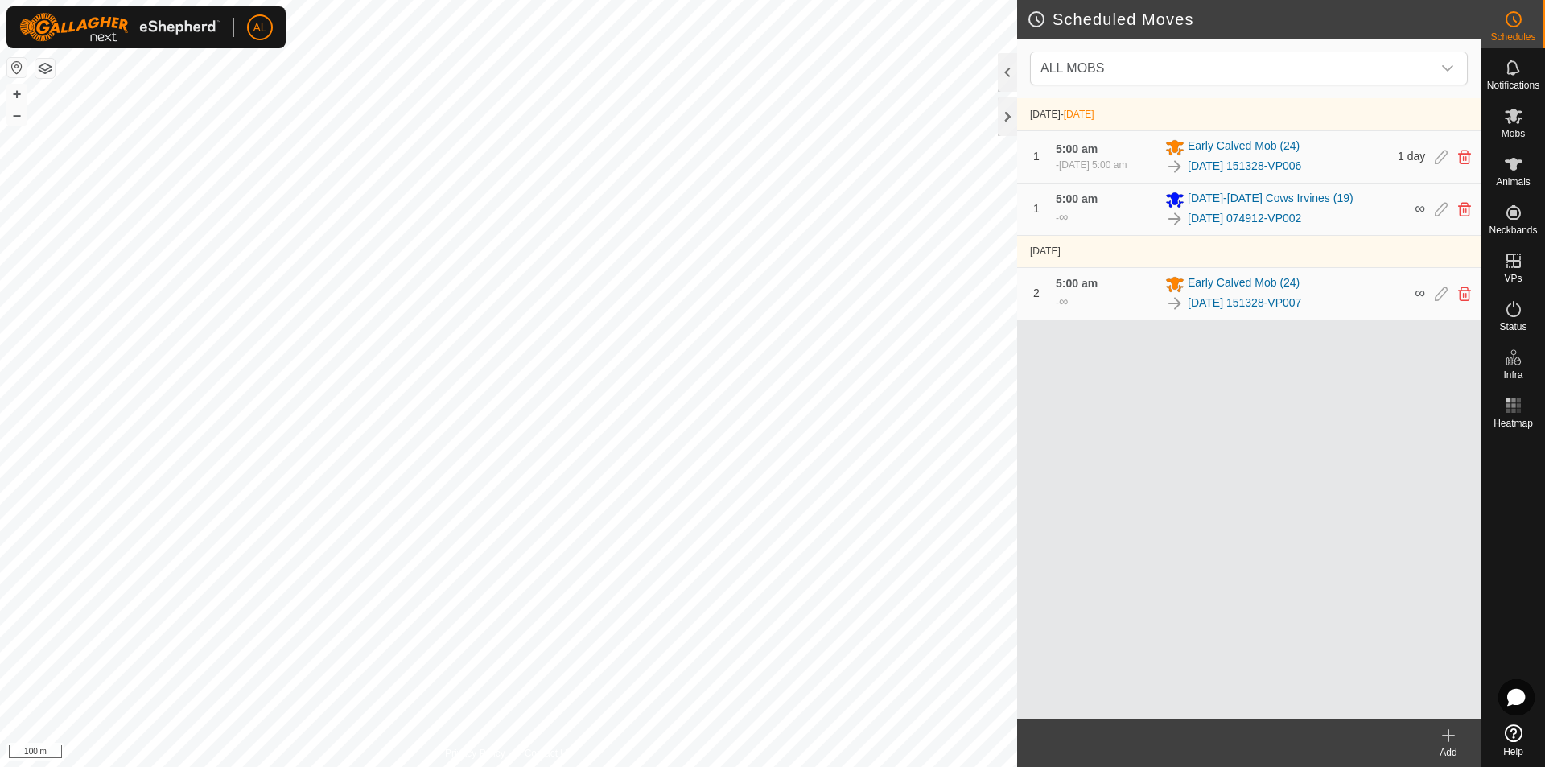
click at [1441, 744] on icon at bounding box center [1447, 735] width 19 height 19
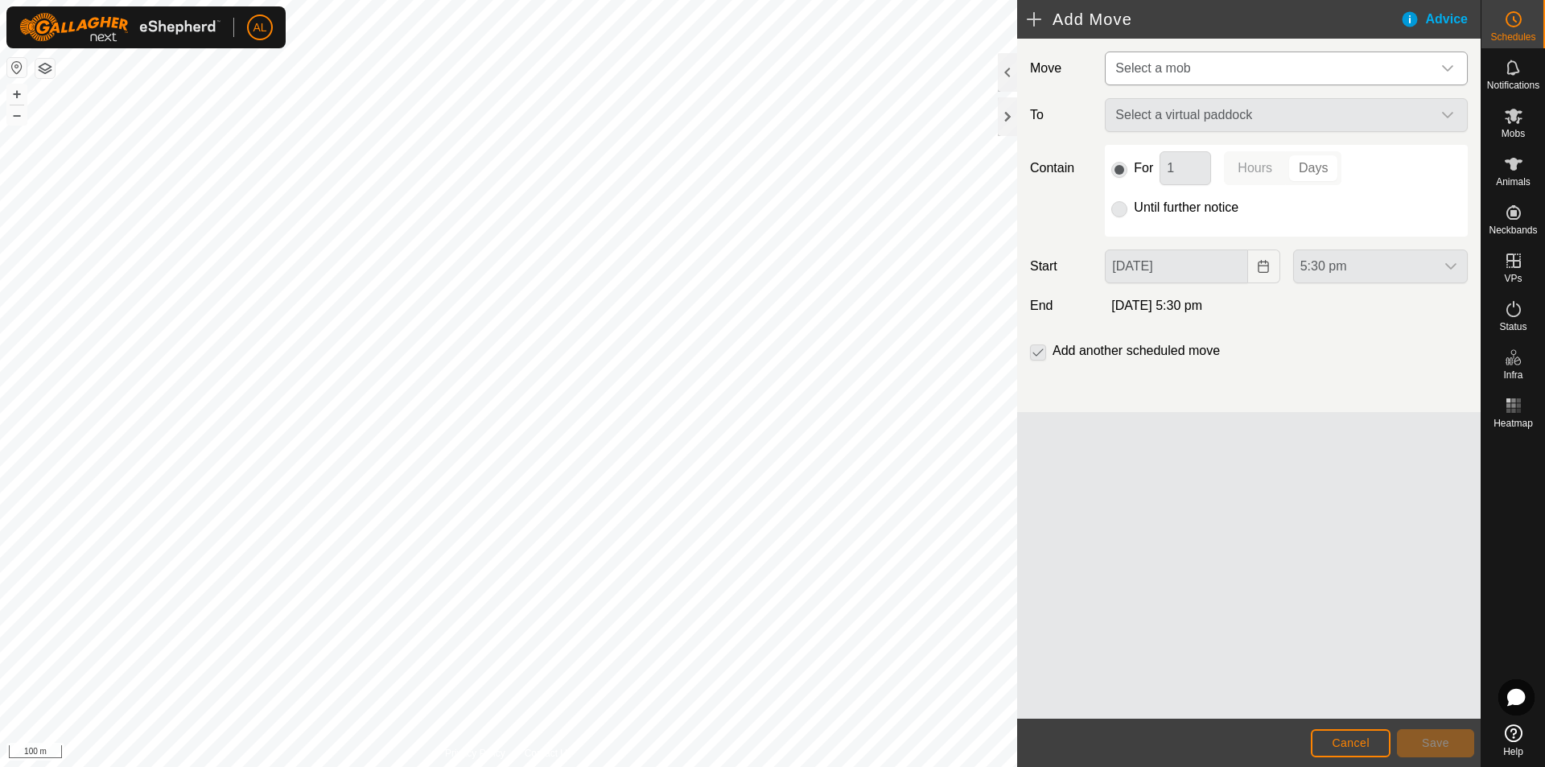
click at [1202, 64] on span "Select a mob" at bounding box center [1270, 68] width 323 height 32
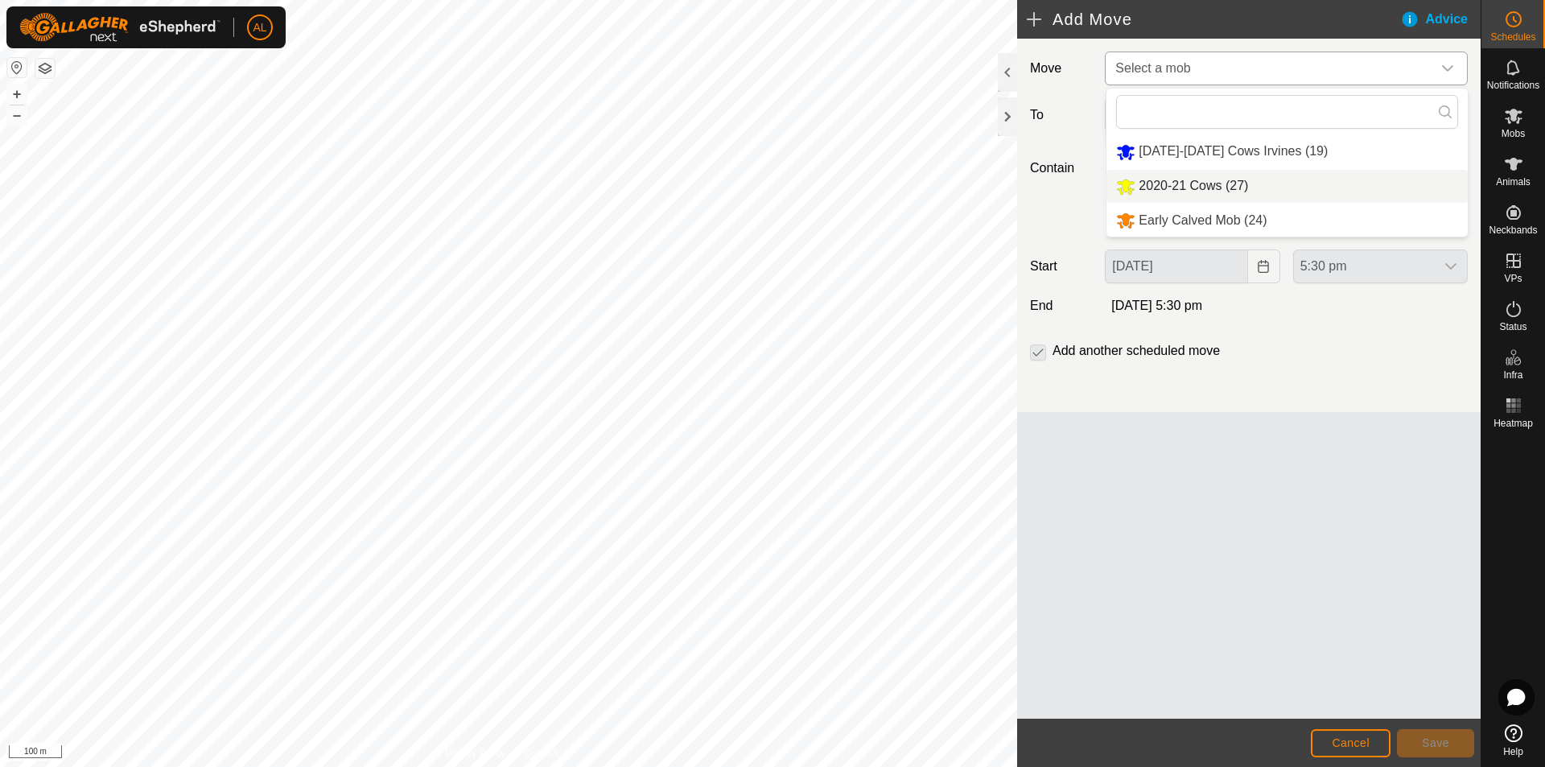
click at [1208, 186] on li "2020-21 Cows (27)" at bounding box center [1286, 186] width 361 height 33
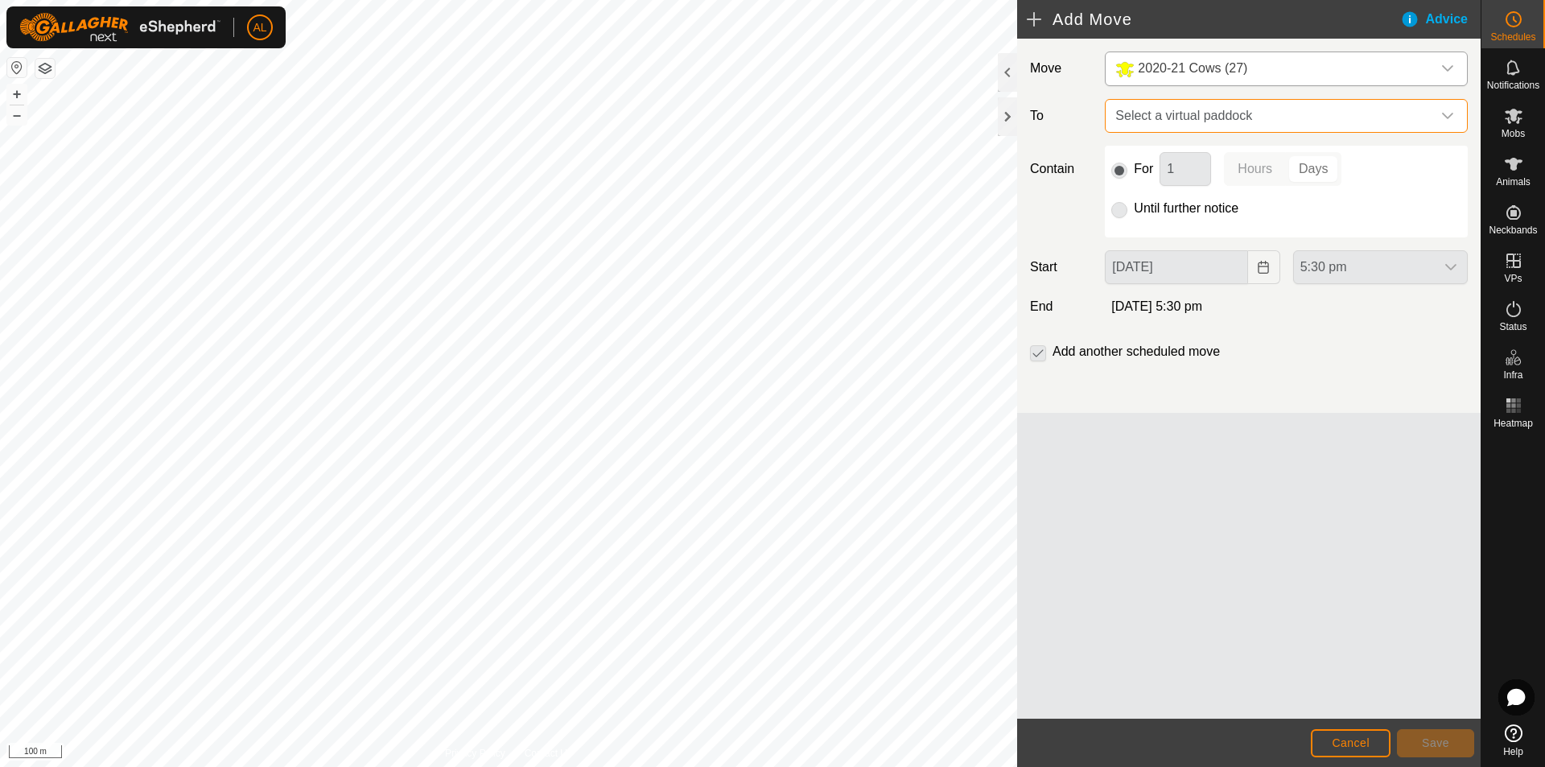
click at [1217, 125] on span "Select a virtual paddock" at bounding box center [1270, 116] width 323 height 32
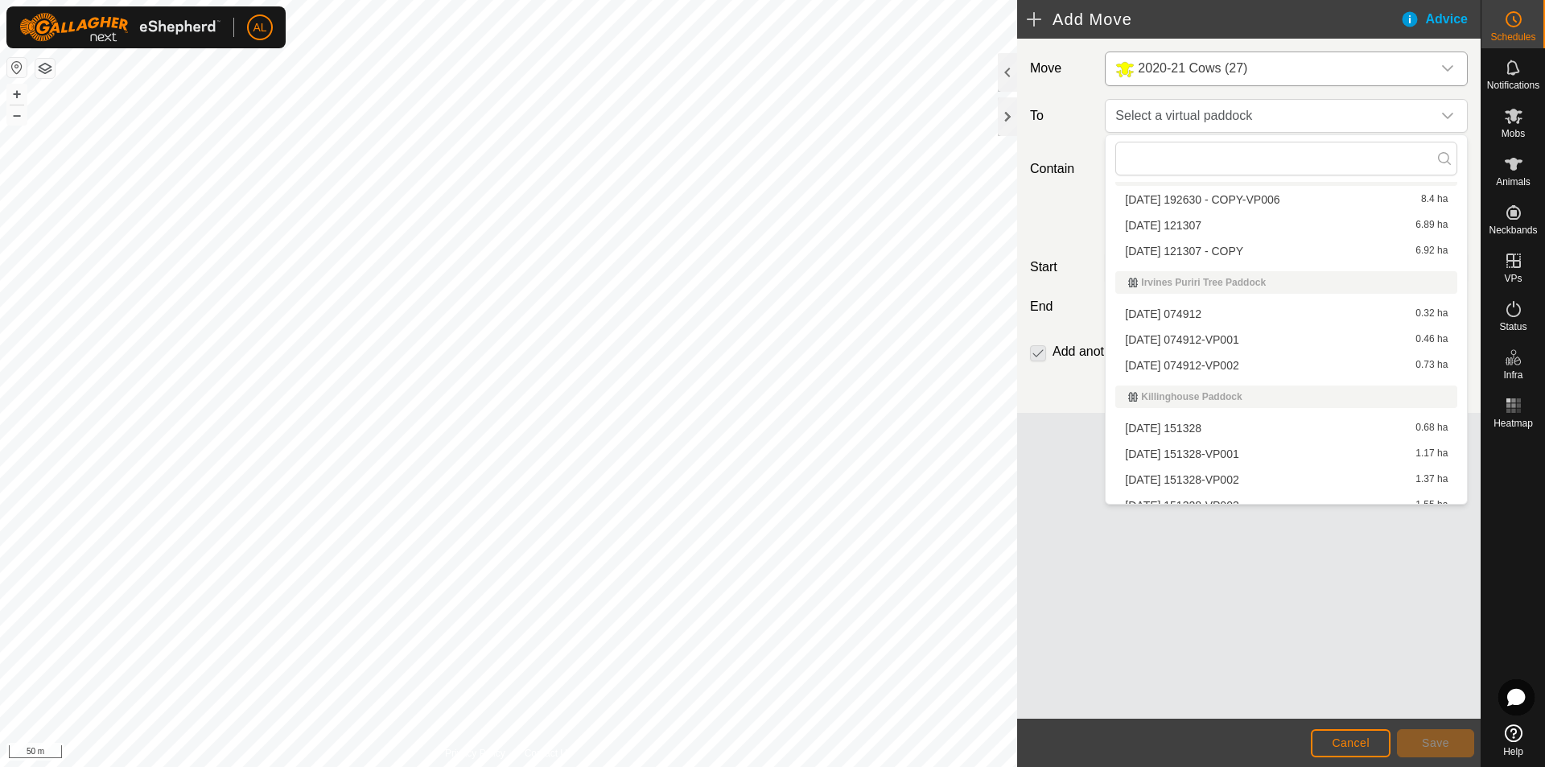
scroll to position [402, 0]
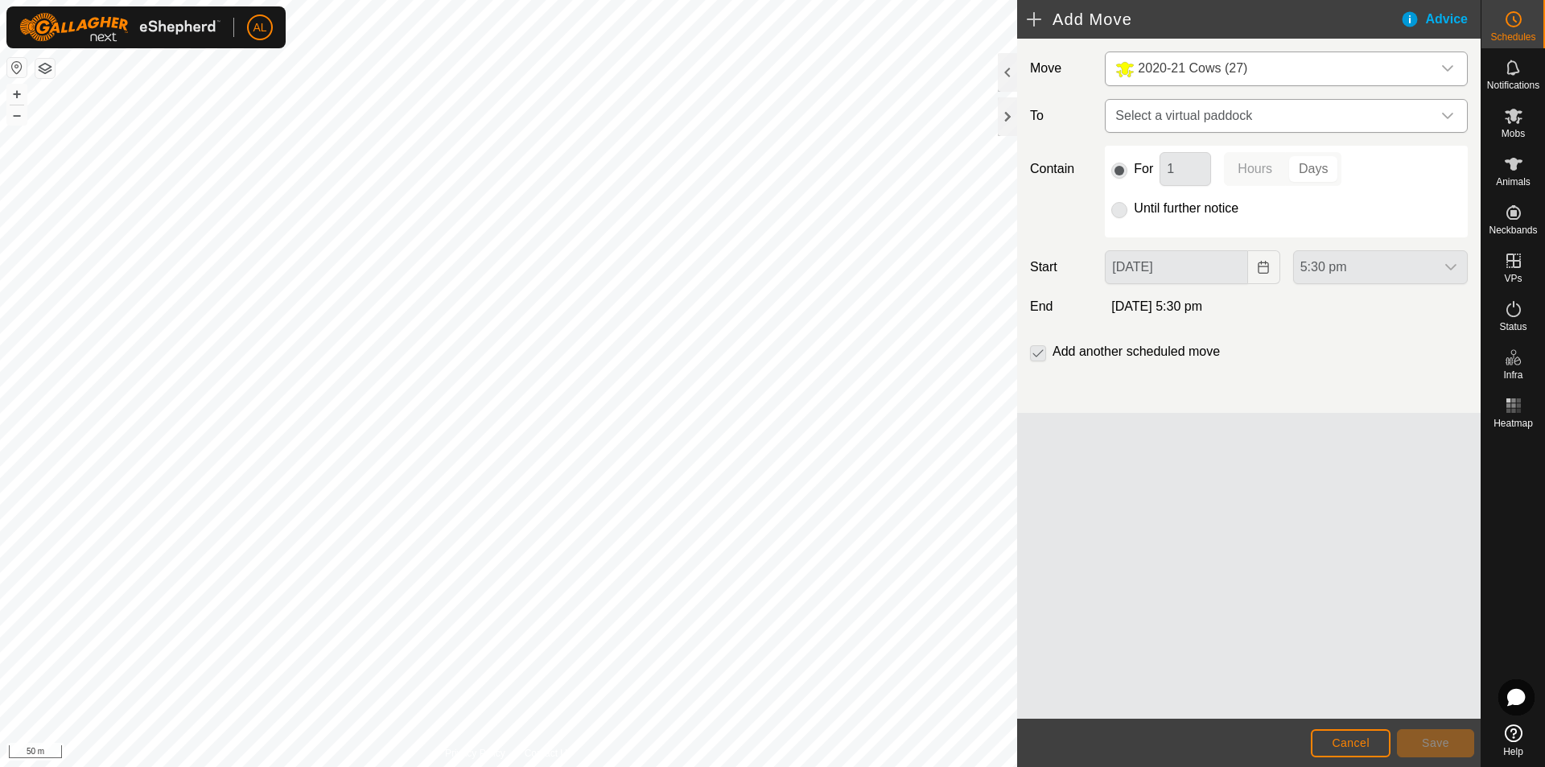
click at [1238, 128] on span "Select a virtual paddock" at bounding box center [1270, 116] width 323 height 32
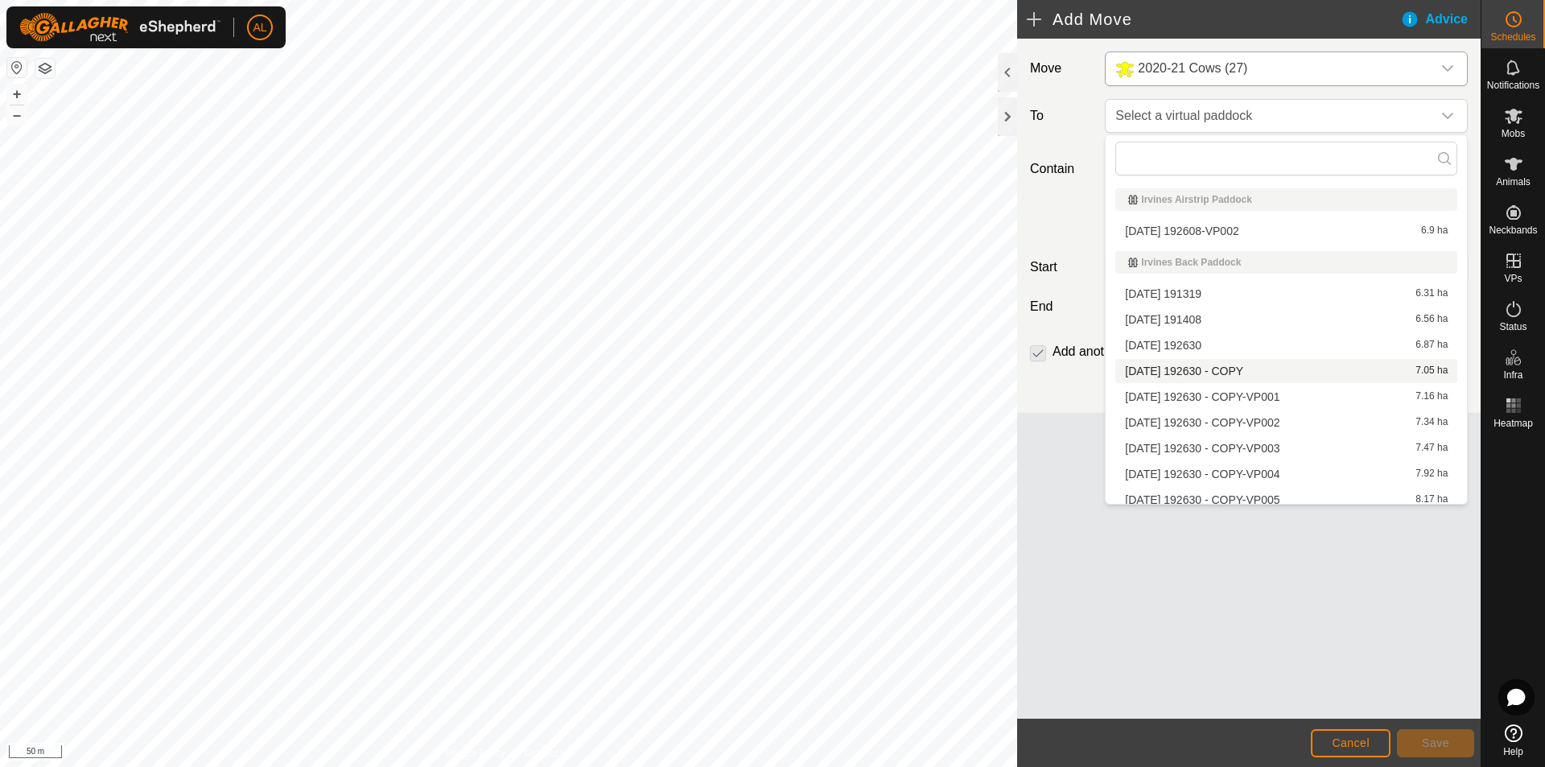
scroll to position [161, 0]
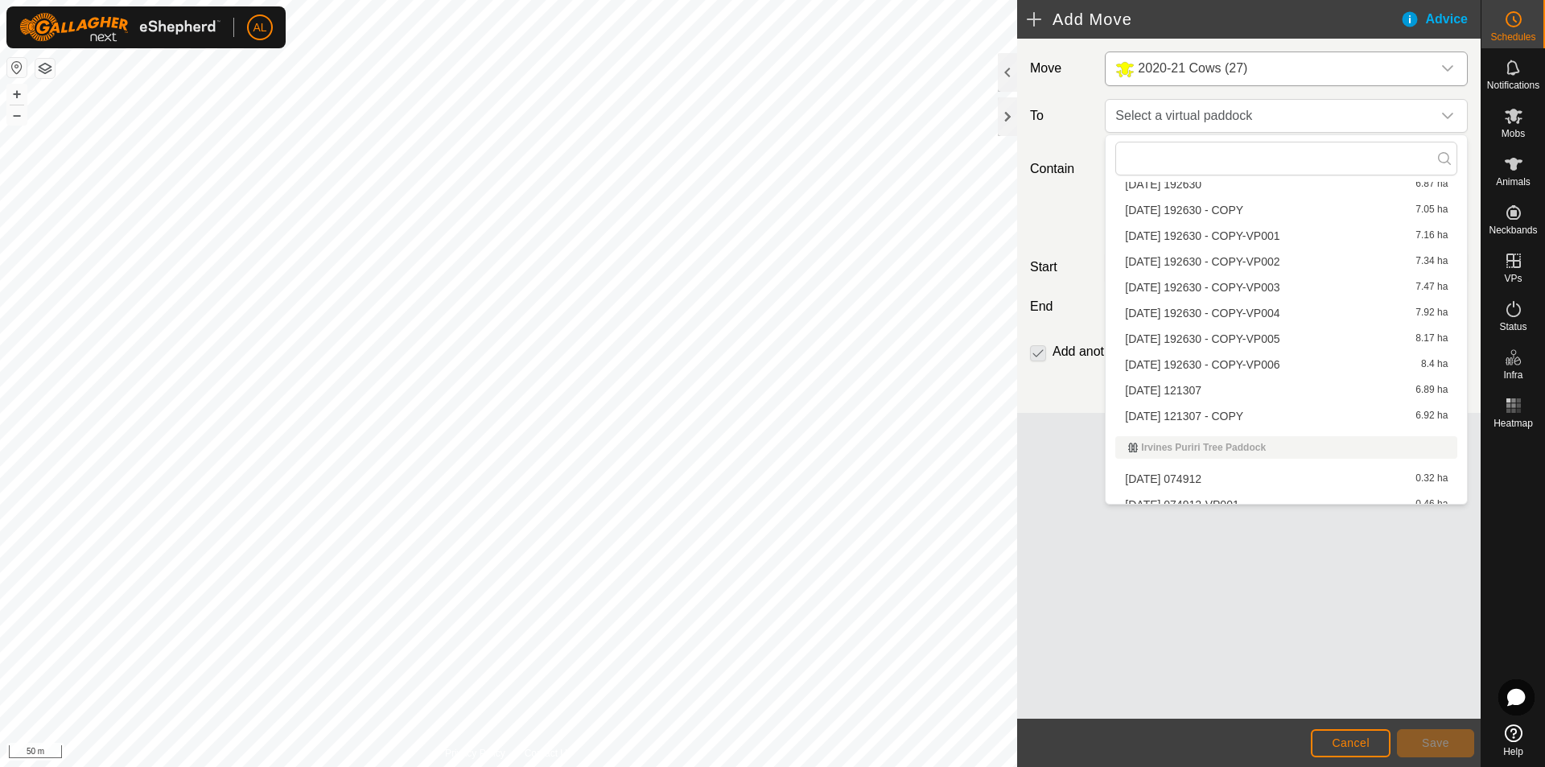
click at [1245, 337] on li "[DATE] 192630 - COPY-VP005 8.17 ha" at bounding box center [1286, 339] width 342 height 24
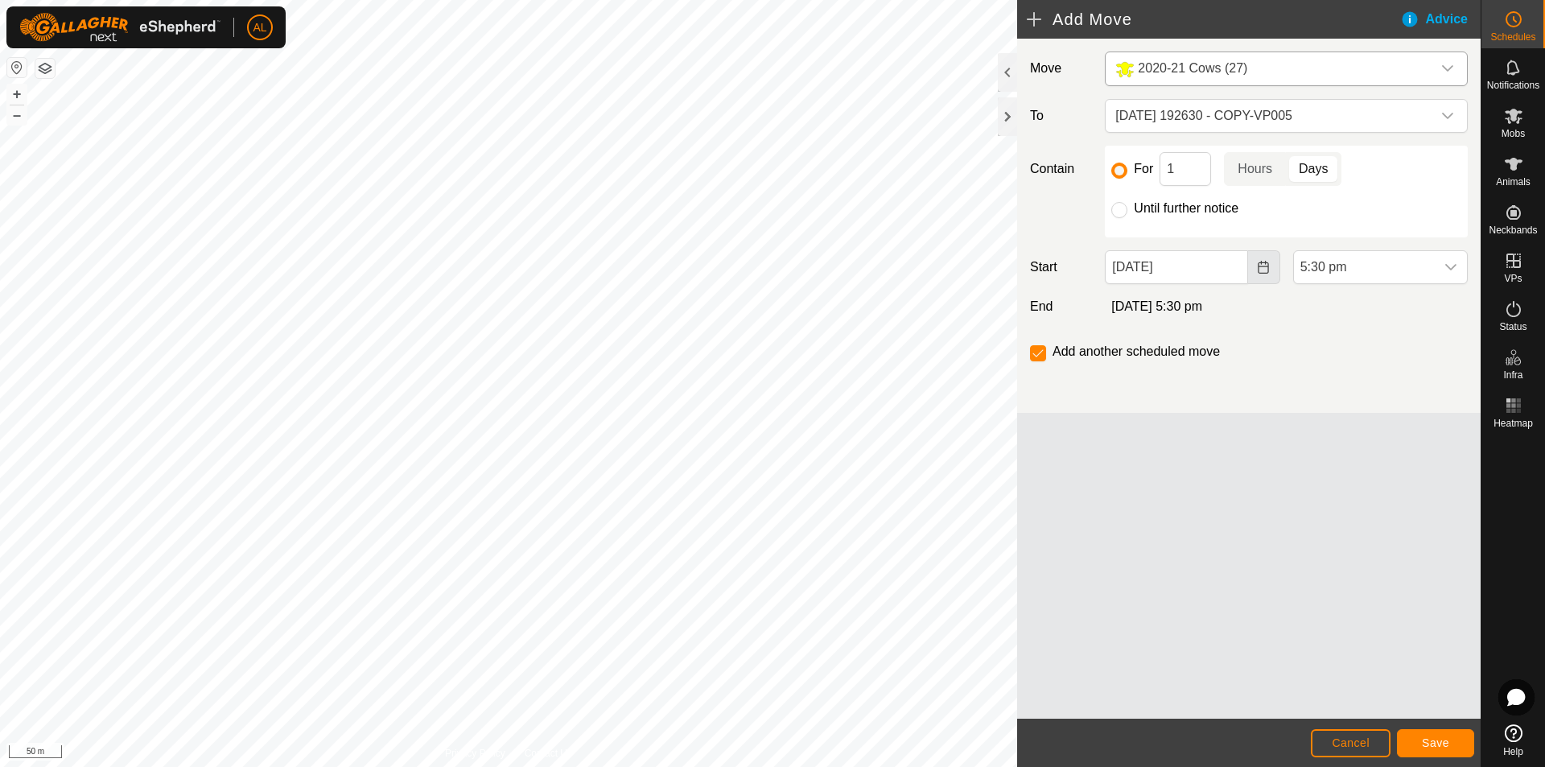
click at [1268, 271] on icon "Choose Date" at bounding box center [1262, 267] width 10 height 13
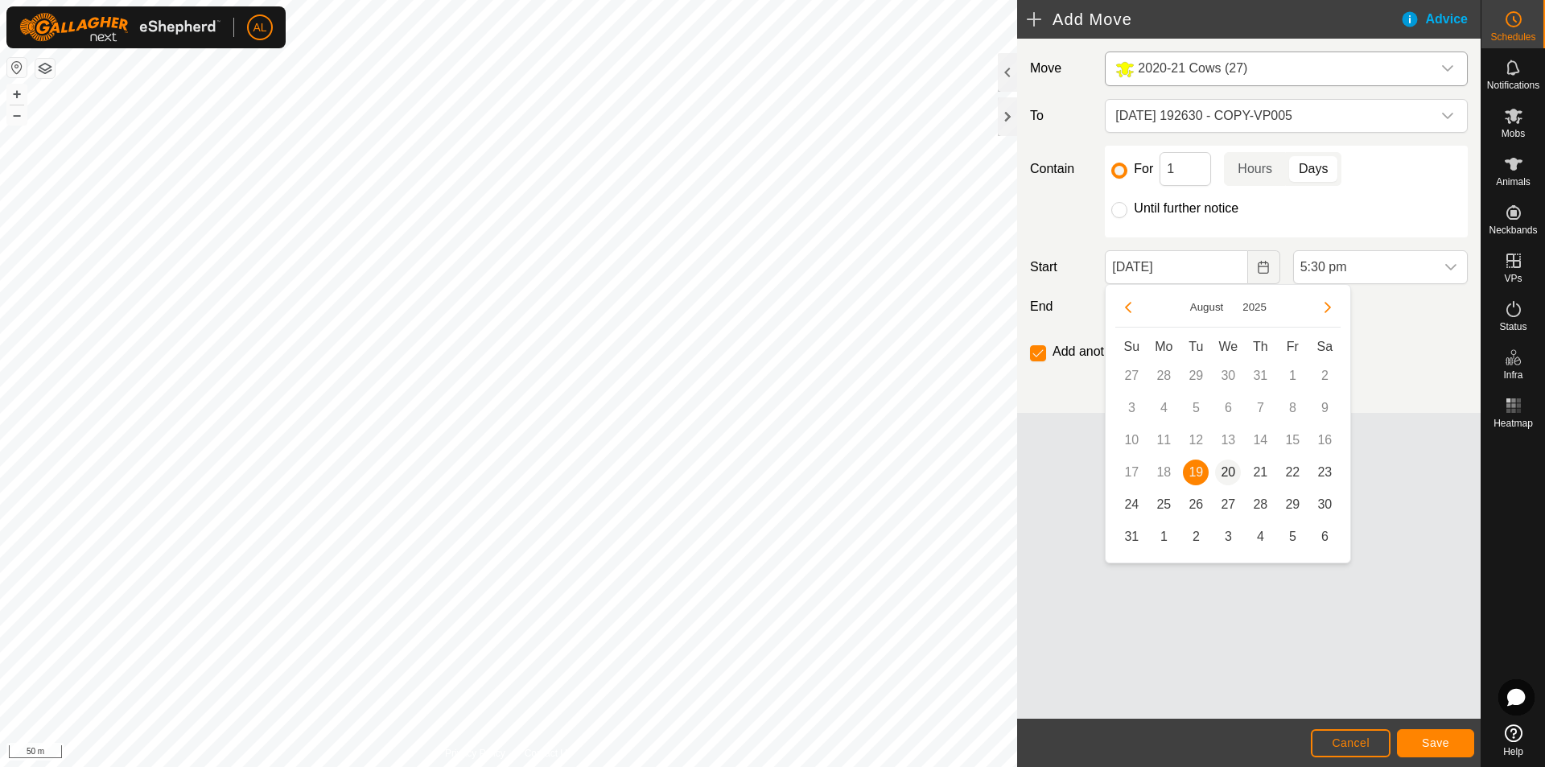
click at [1228, 469] on span "20" at bounding box center [1228, 472] width 26 height 26
type input "[DATE]"
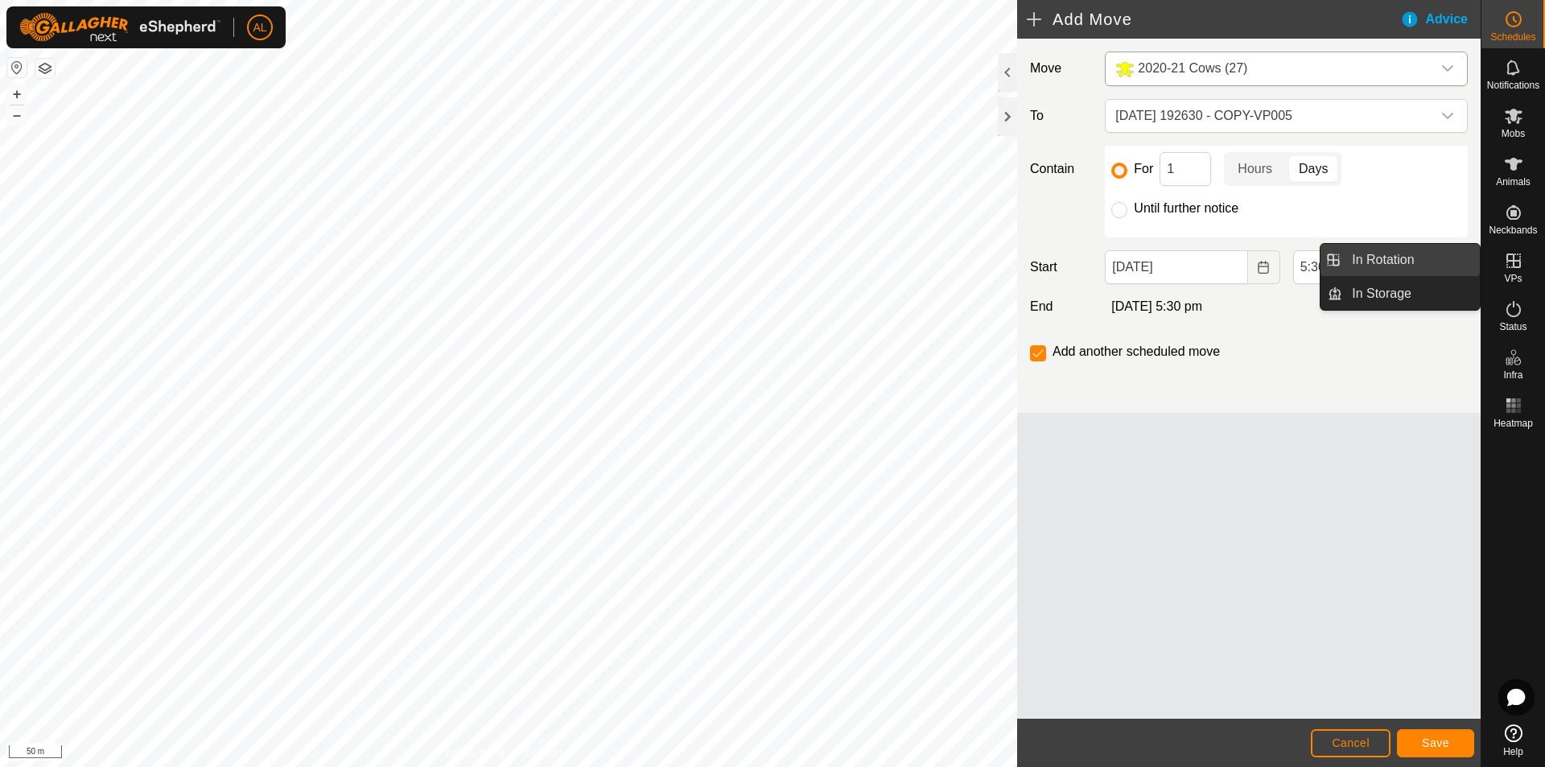
click at [1455, 270] on link "In Rotation" at bounding box center [1411, 260] width 138 height 32
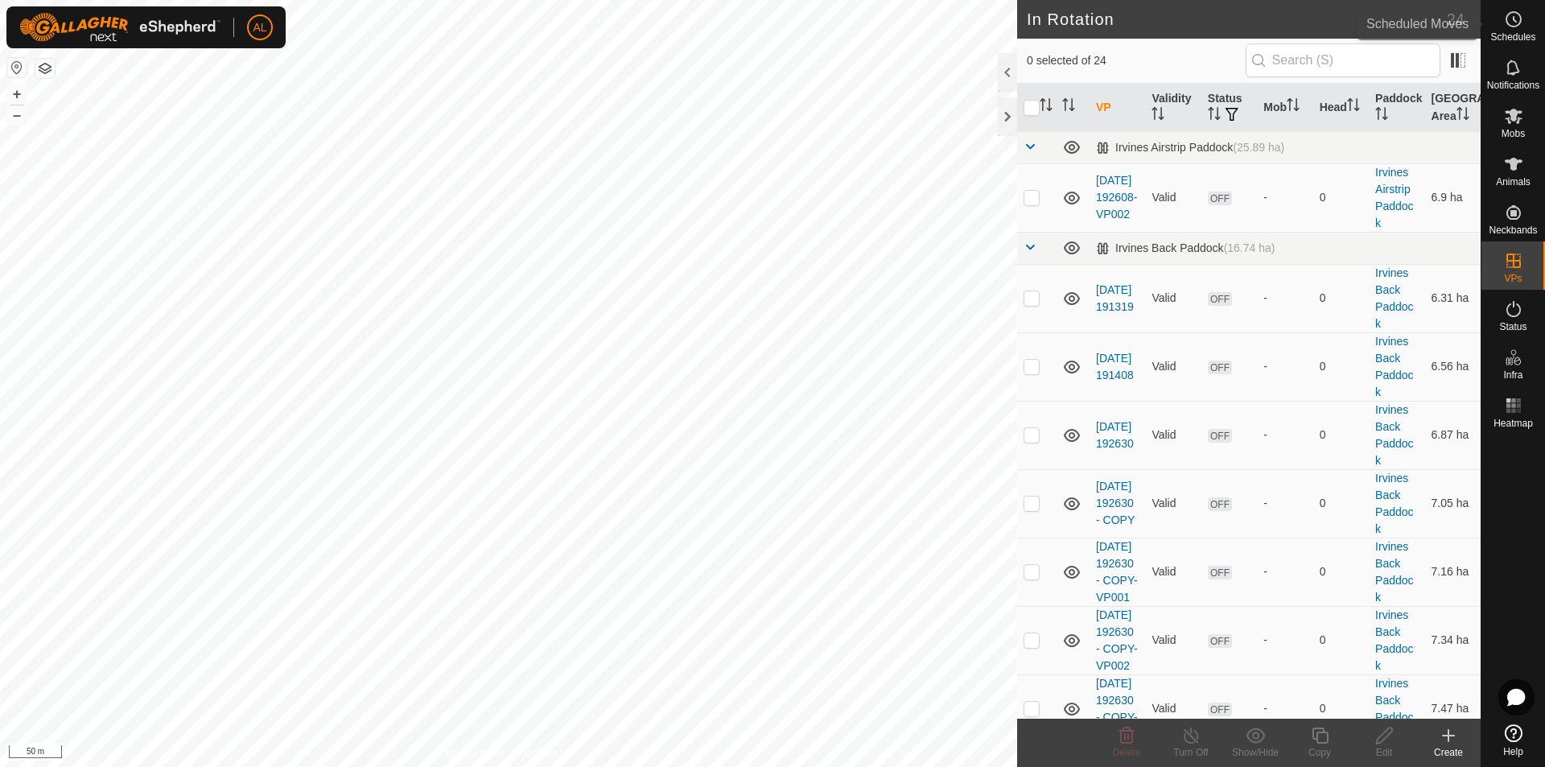
click at [1523, 41] on span "Schedules" at bounding box center [1512, 37] width 45 height 10
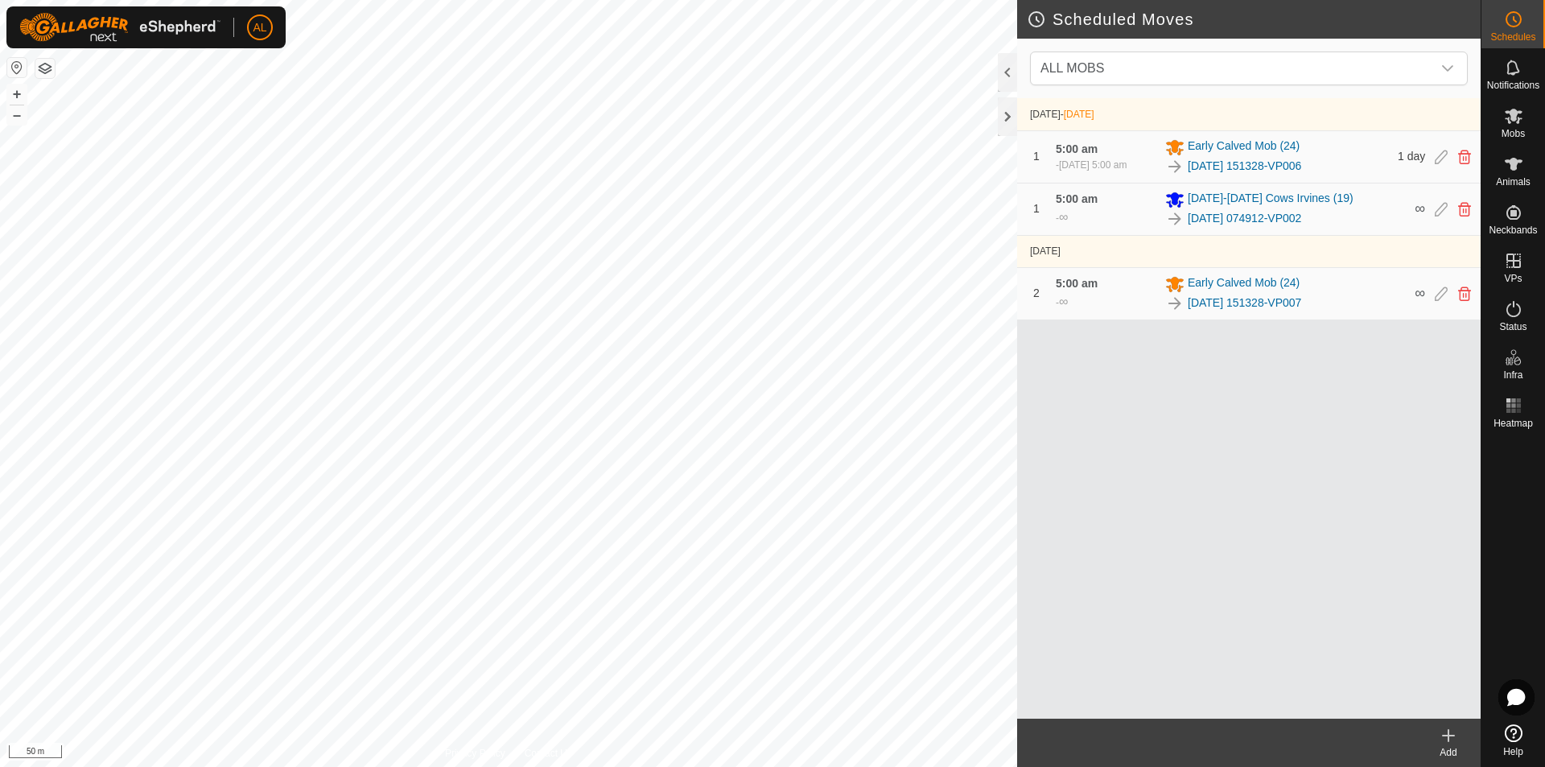
click at [1433, 740] on create-svg-icon at bounding box center [1448, 735] width 64 height 19
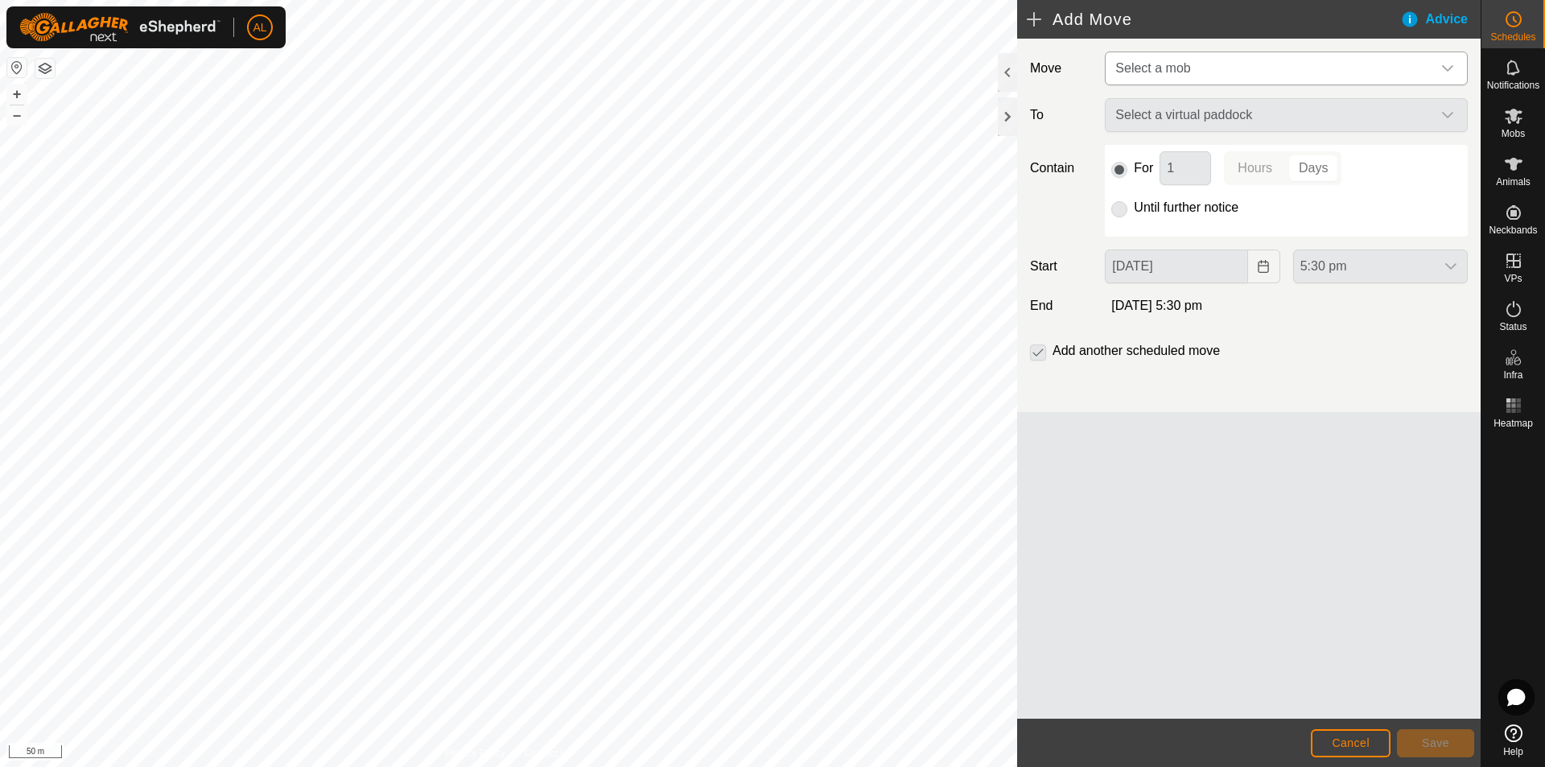
click at [1197, 72] on span "Select a mob" at bounding box center [1270, 68] width 323 height 32
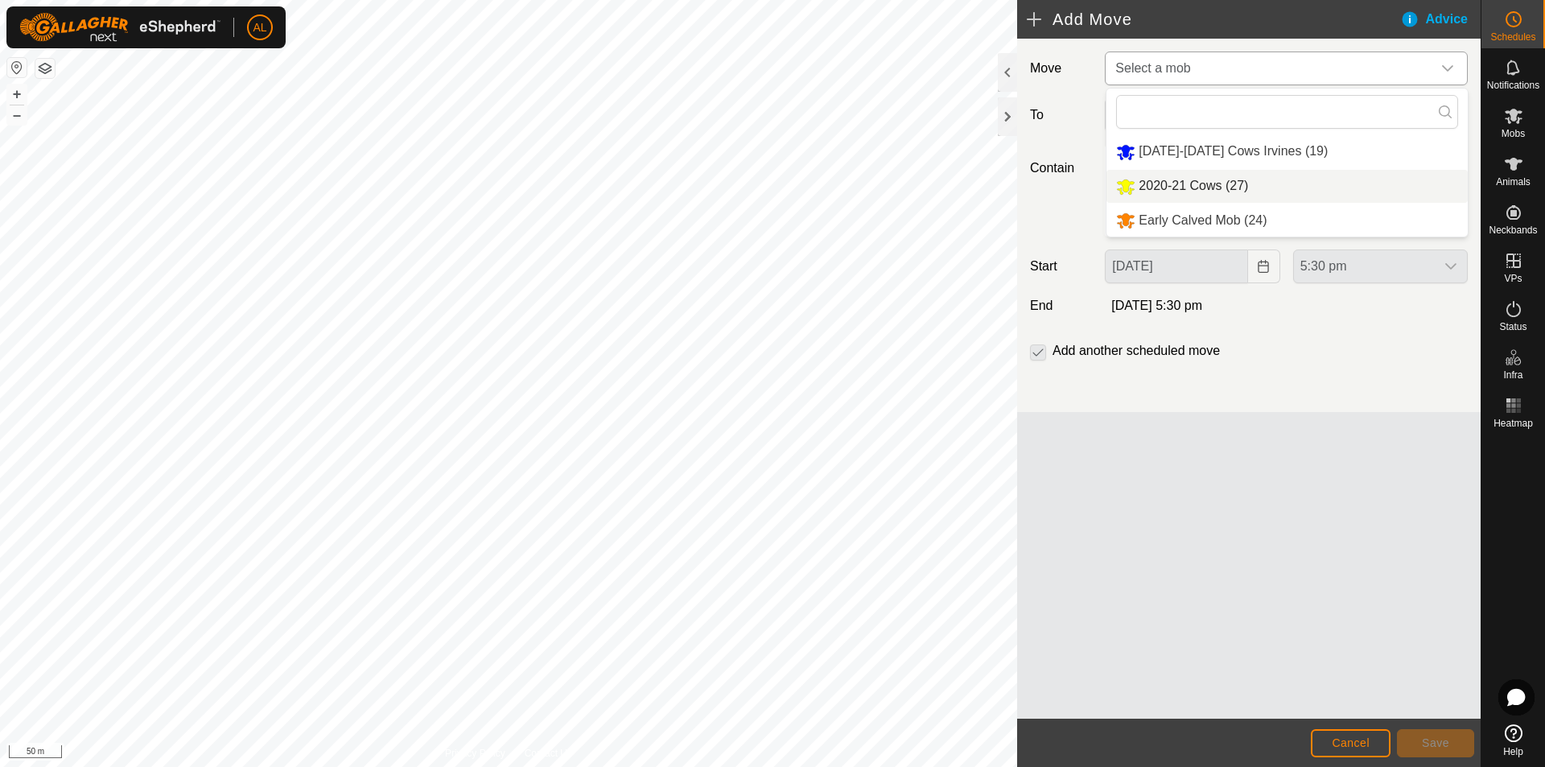
click at [1237, 178] on li "2020-21 Cows (27)" at bounding box center [1286, 186] width 361 height 33
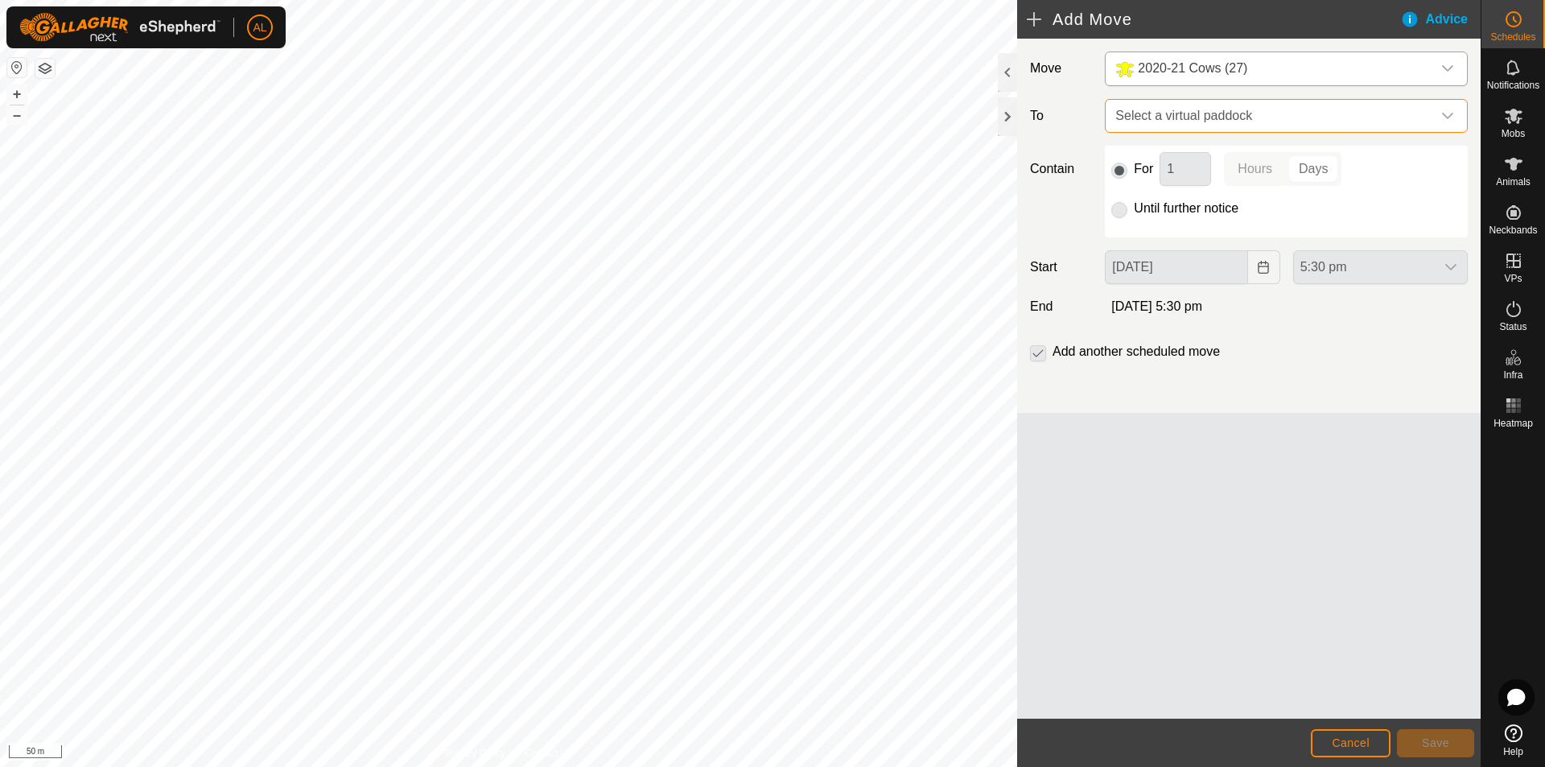
click at [1186, 110] on span "Select a virtual paddock" at bounding box center [1270, 116] width 323 height 32
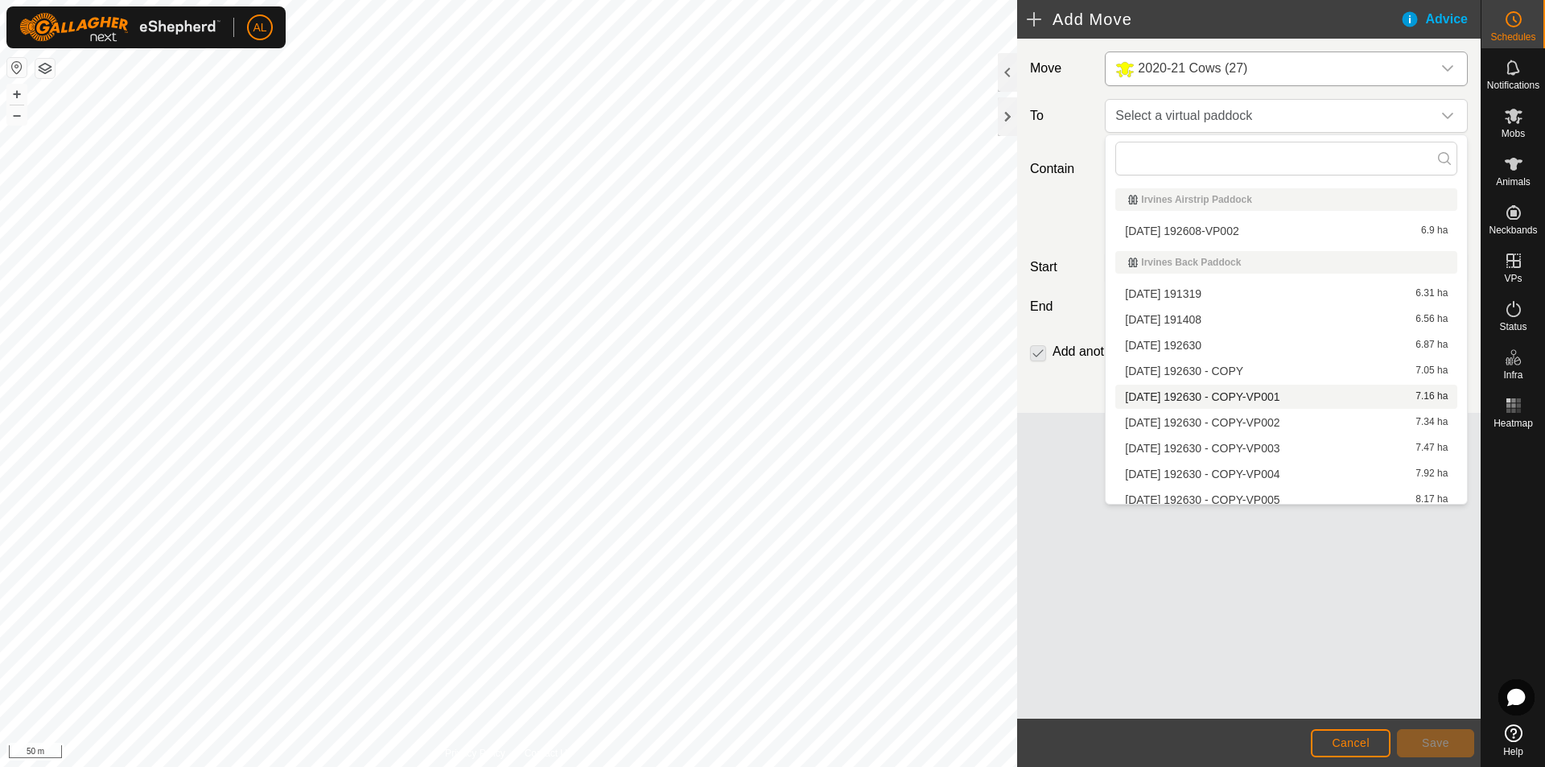
scroll to position [80, 0]
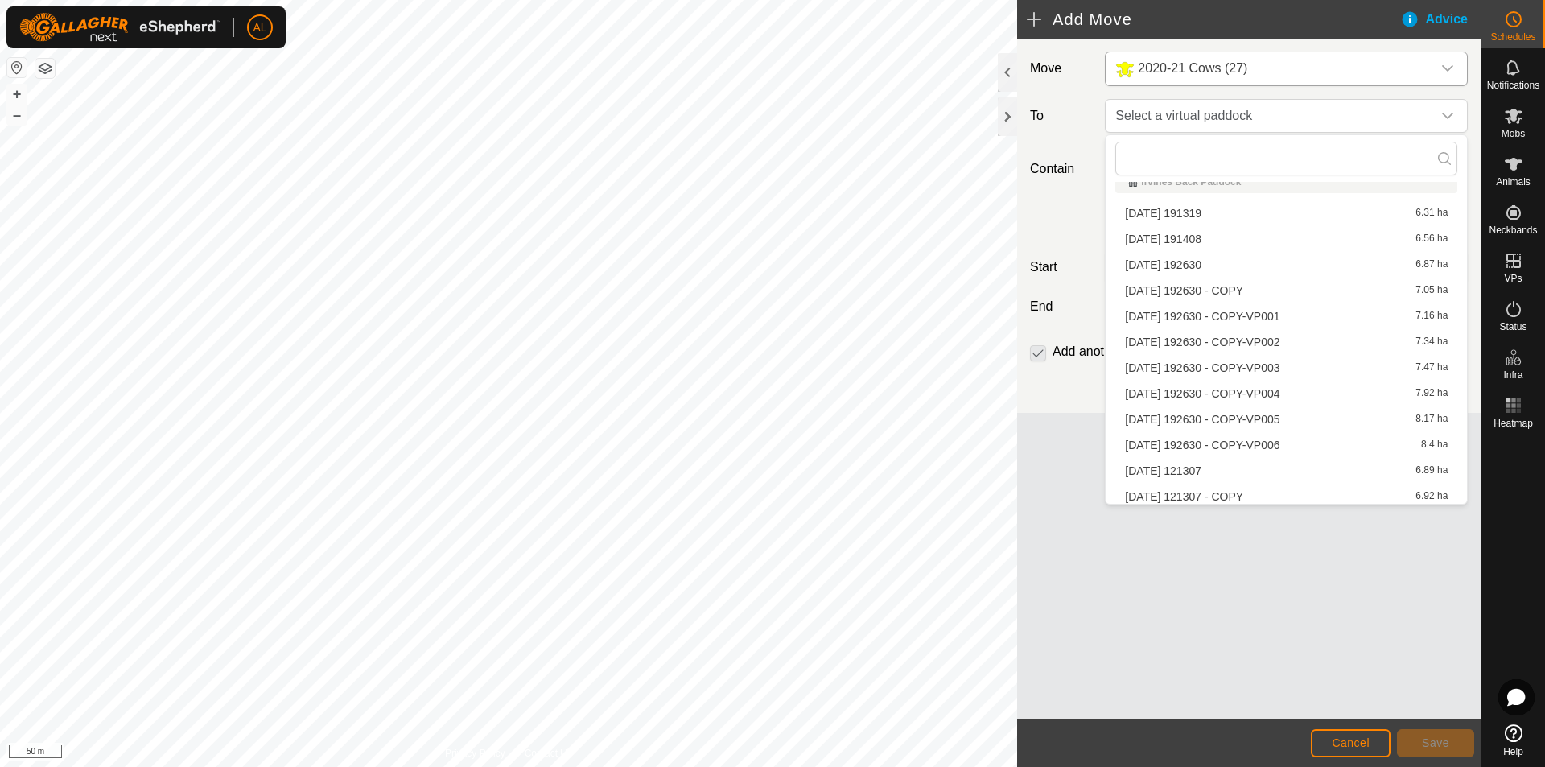
click at [1168, 417] on li "[DATE] 192630 - COPY-VP005 8.17 ha" at bounding box center [1286, 419] width 342 height 24
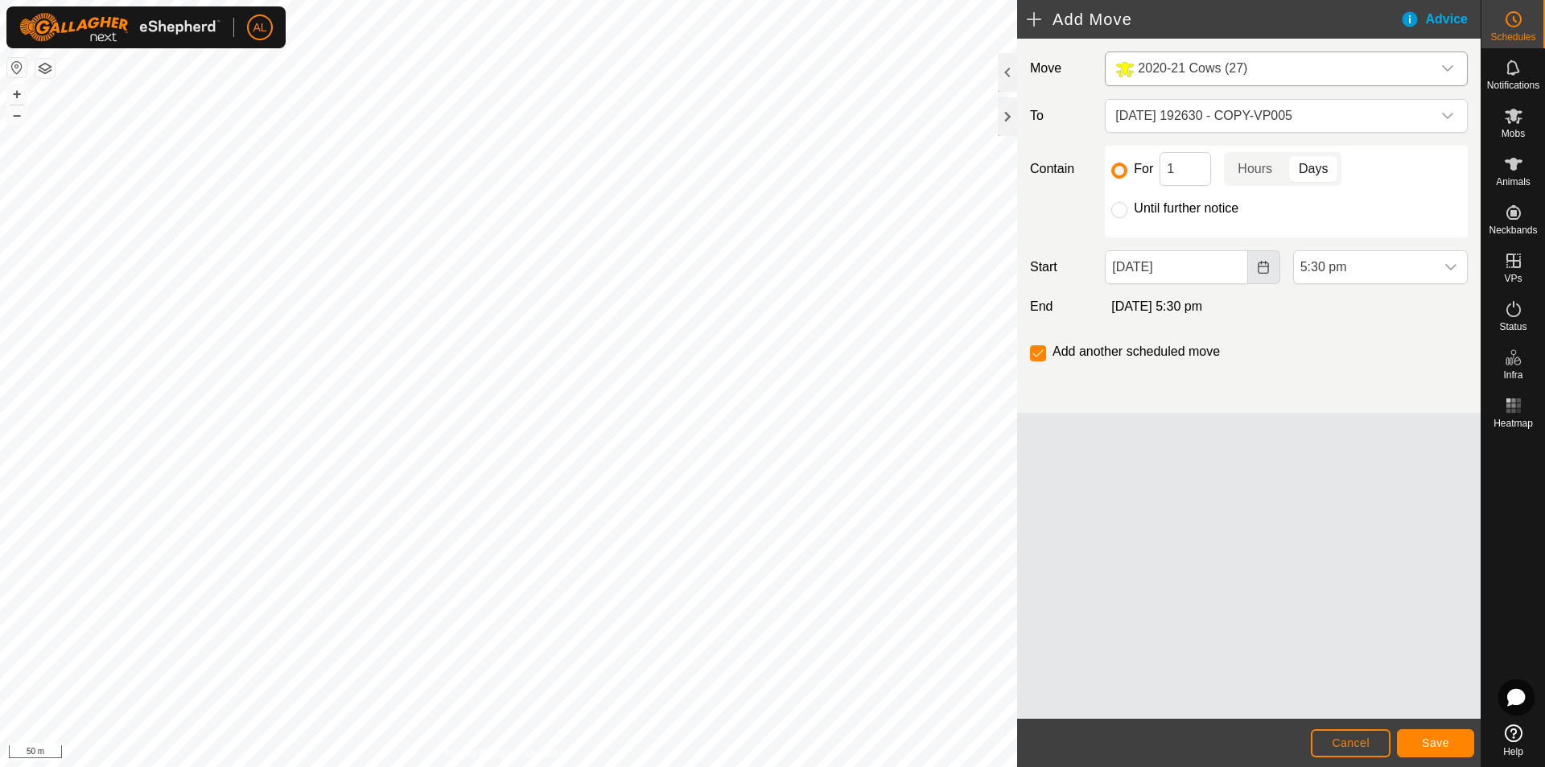
click at [1258, 263] on icon "Choose Date" at bounding box center [1262, 267] width 10 height 13
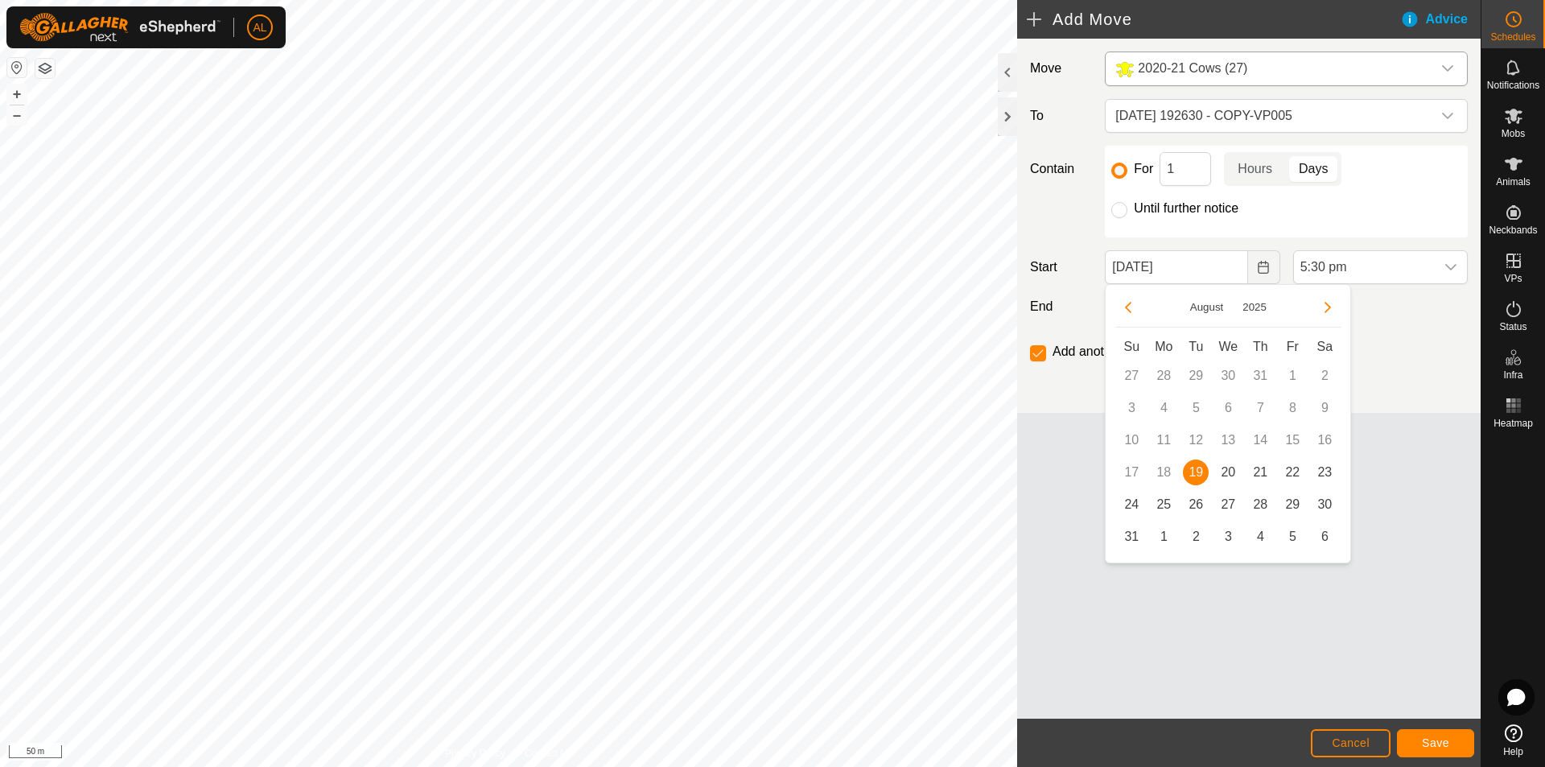
drag, startPoint x: 1226, startPoint y: 466, endPoint x: 1255, endPoint y: 451, distance: 32.4
click at [1227, 467] on span "20" at bounding box center [1228, 472] width 26 height 26
type input "[DATE]"
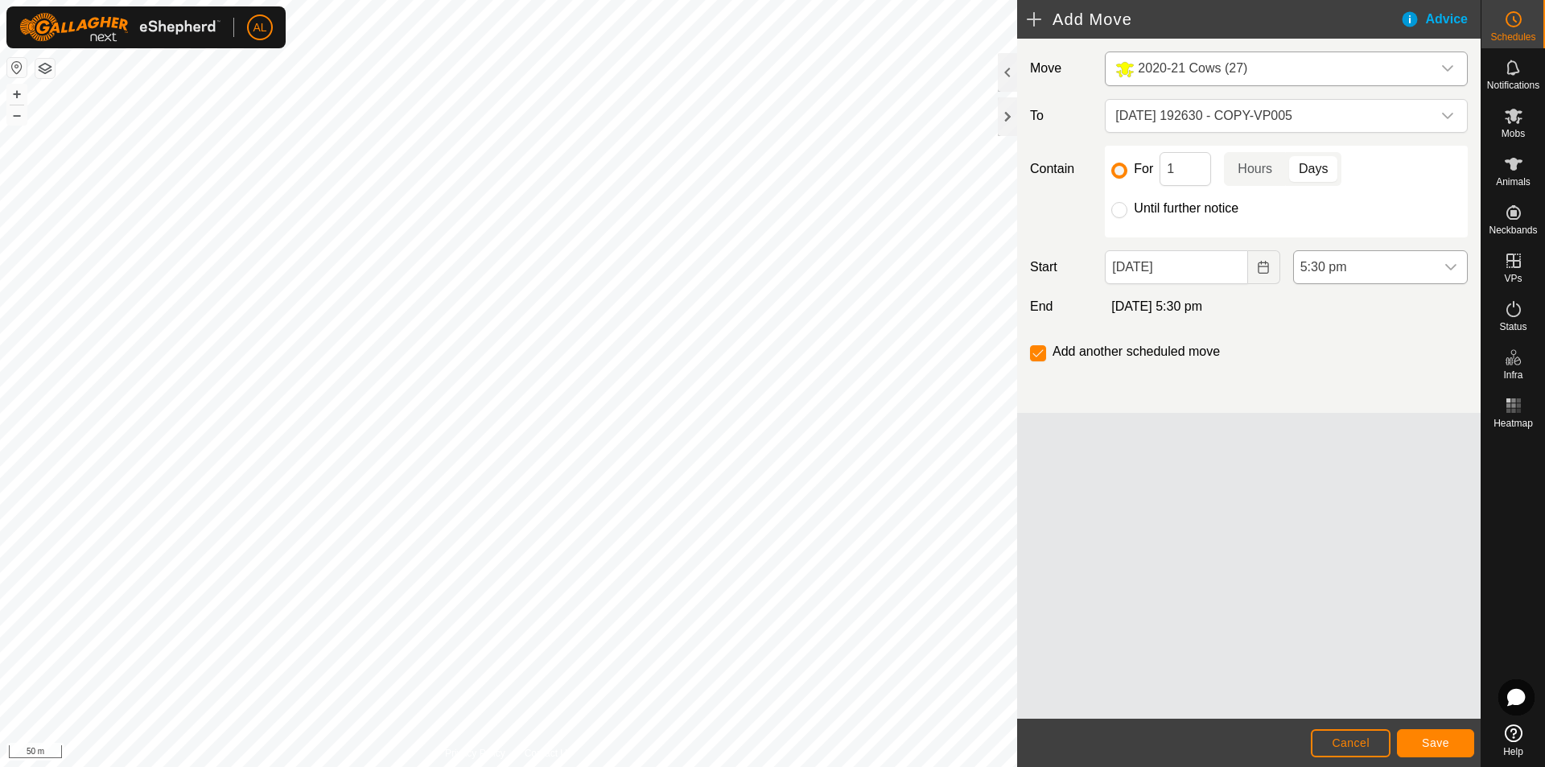
click at [1437, 269] on div "dropdown trigger" at bounding box center [1450, 267] width 32 height 32
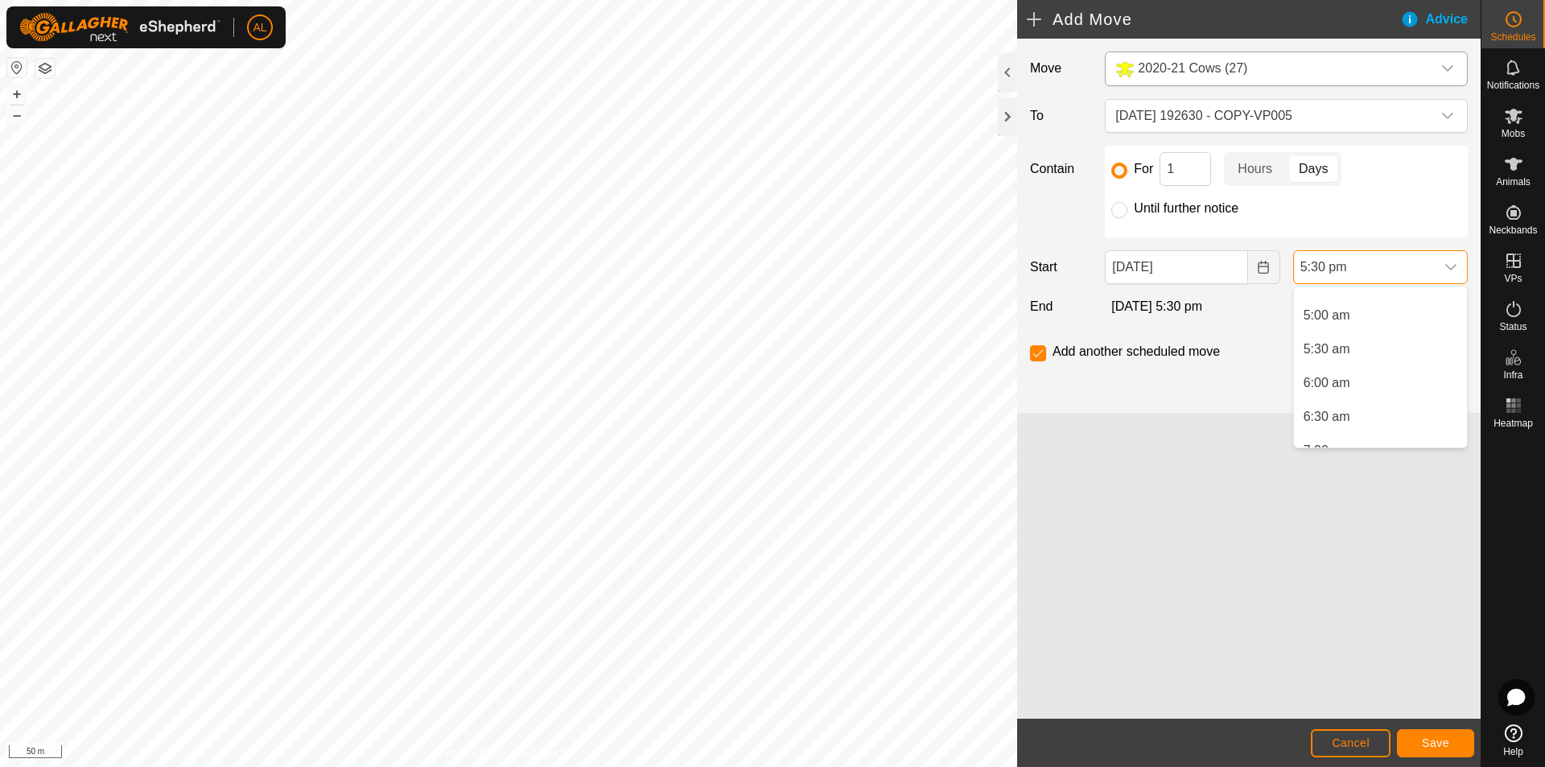
scroll to position [323, 0]
click at [1345, 306] on li "5:00 am" at bounding box center [1380, 317] width 173 height 32
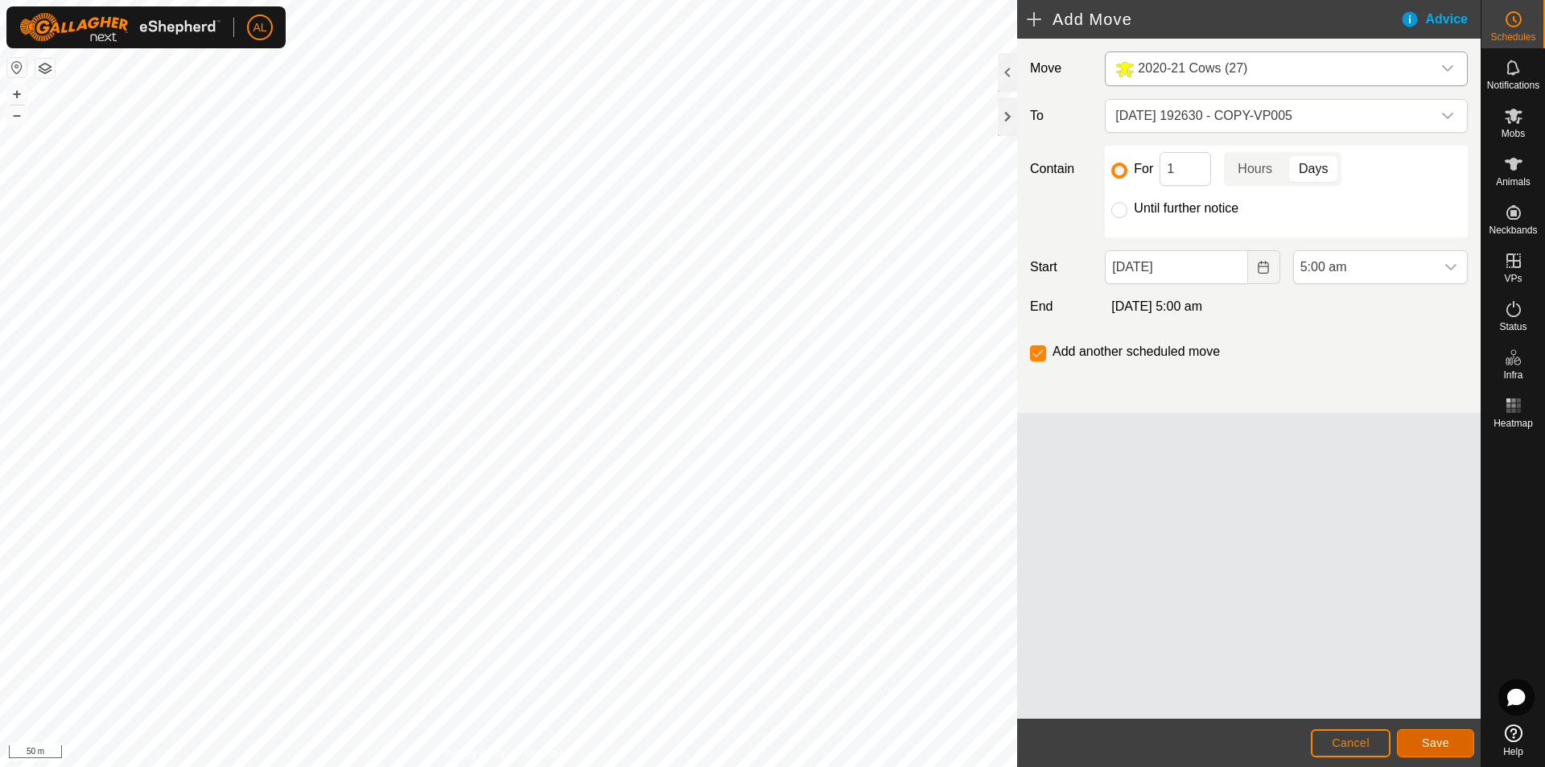
click at [1441, 734] on button "Save" at bounding box center [1434, 743] width 77 height 28
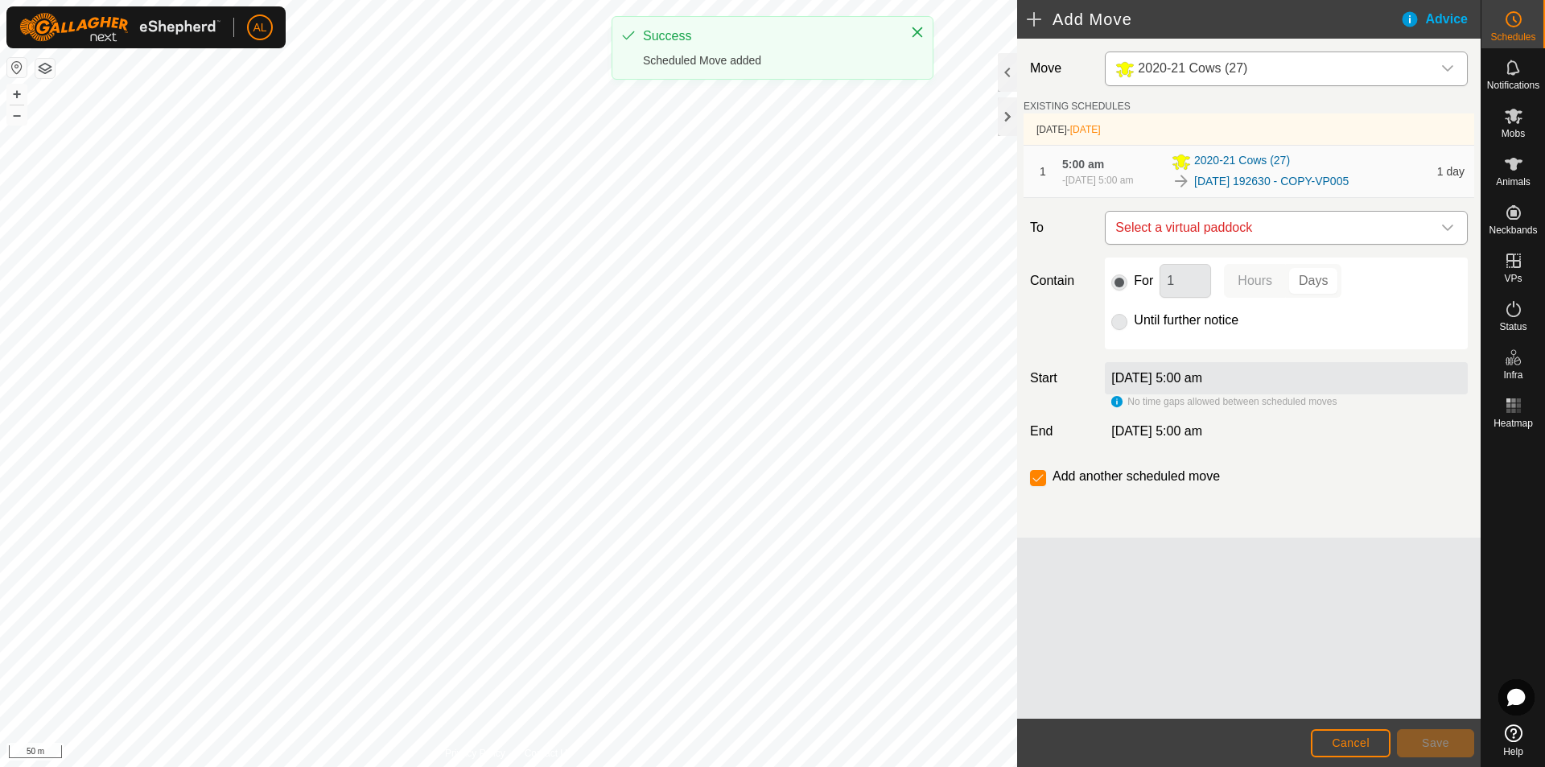
click at [1241, 232] on span "Select a virtual paddock" at bounding box center [1270, 228] width 323 height 32
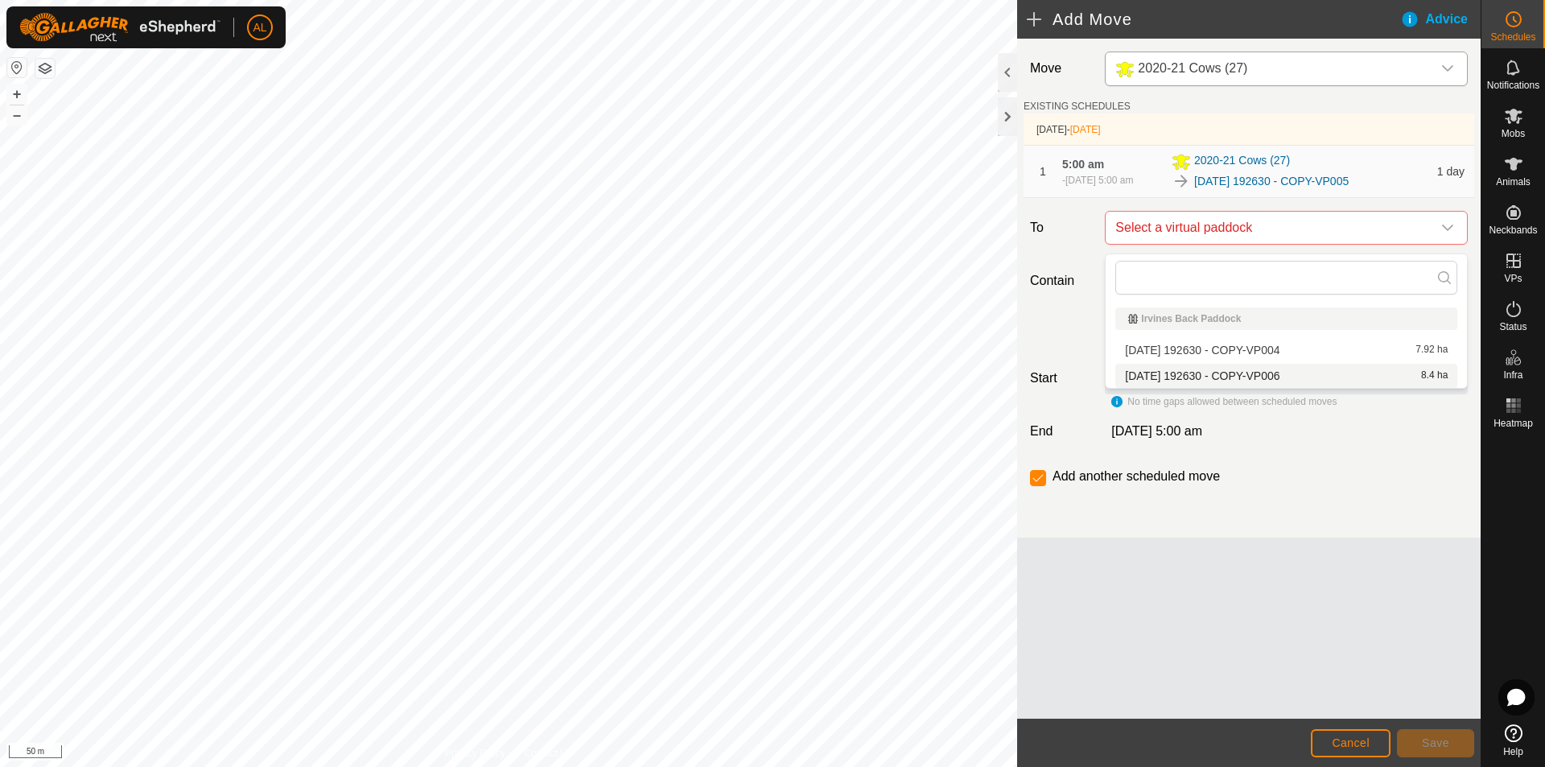
click at [1215, 374] on li "[DATE] 192630 - COPY-VP006 8.4 ha" at bounding box center [1286, 376] width 342 height 24
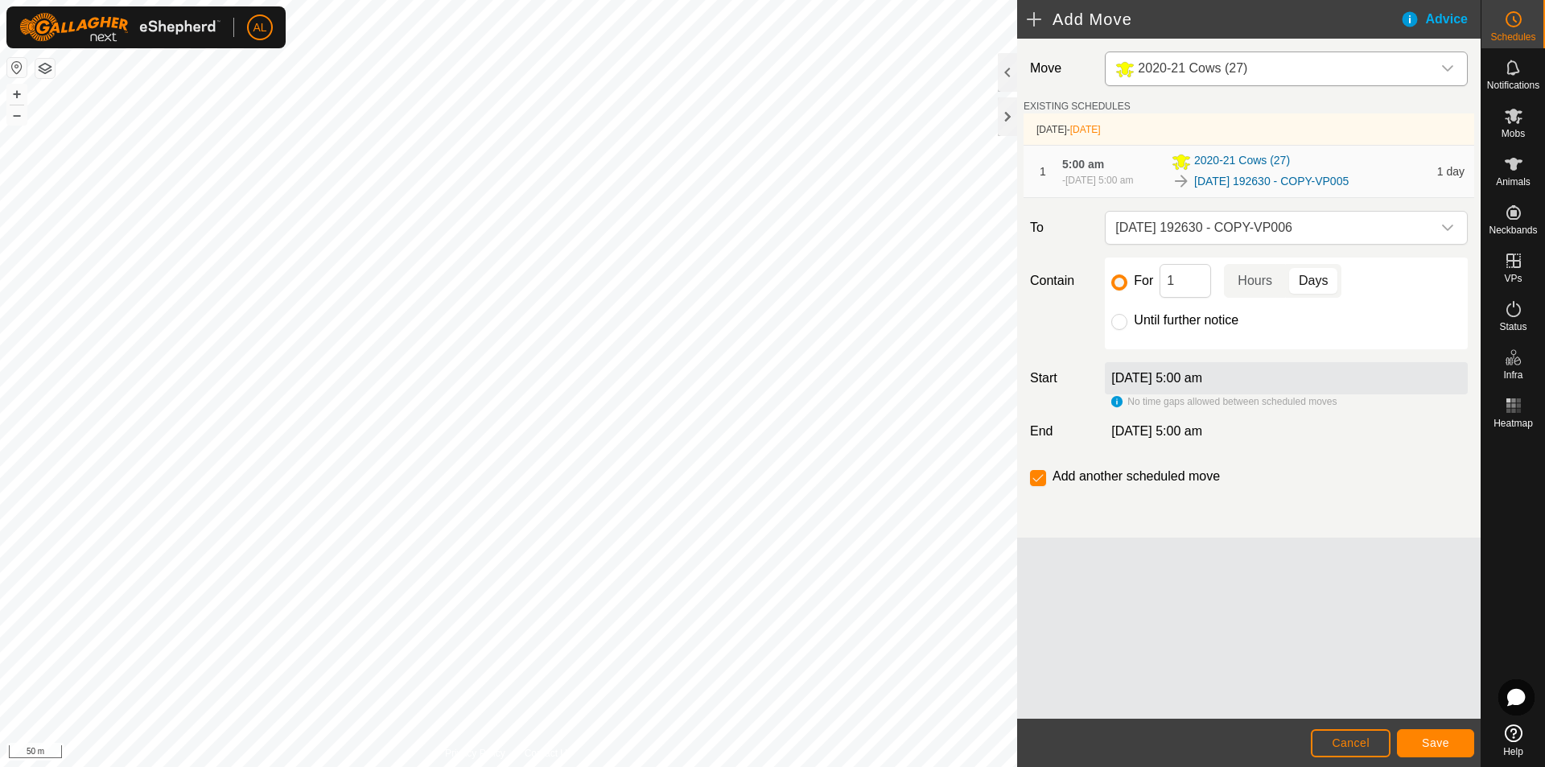
click at [1195, 327] on label "Until further notice" at bounding box center [1185, 320] width 105 height 13
click at [1127, 329] on input "Until further notice" at bounding box center [1119, 322] width 16 height 16
radio input "true"
checkbox input "false"
click at [1437, 748] on span "Save" at bounding box center [1434, 742] width 27 height 13
